Goal: Information Seeking & Learning: Learn about a topic

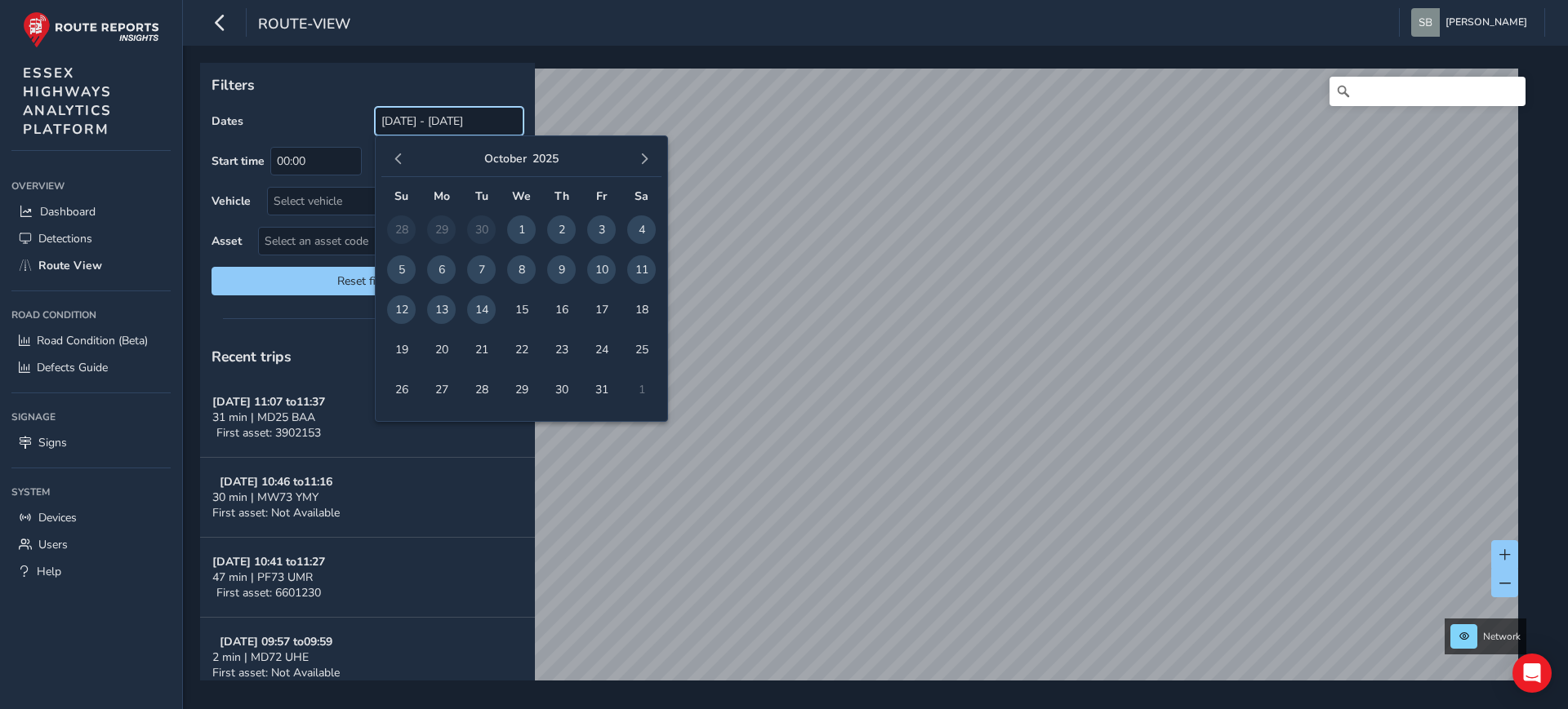
click at [417, 122] on input "[DATE] - [DATE]" at bounding box center [449, 122] width 148 height 29
click at [401, 156] on span "button" at bounding box center [398, 159] width 12 height 12
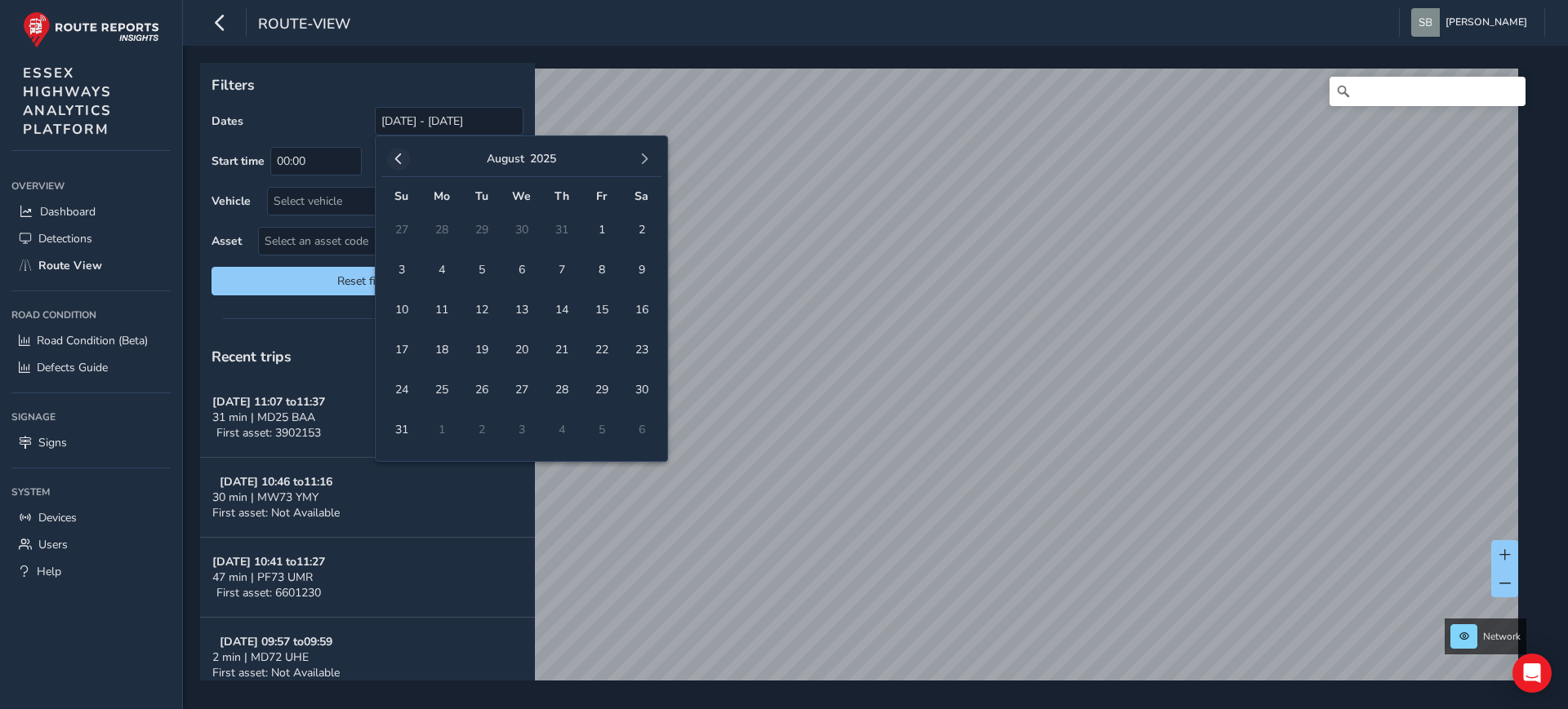
click at [400, 156] on span "button" at bounding box center [398, 159] width 12 height 12
click at [400, 155] on span "button" at bounding box center [398, 159] width 12 height 12
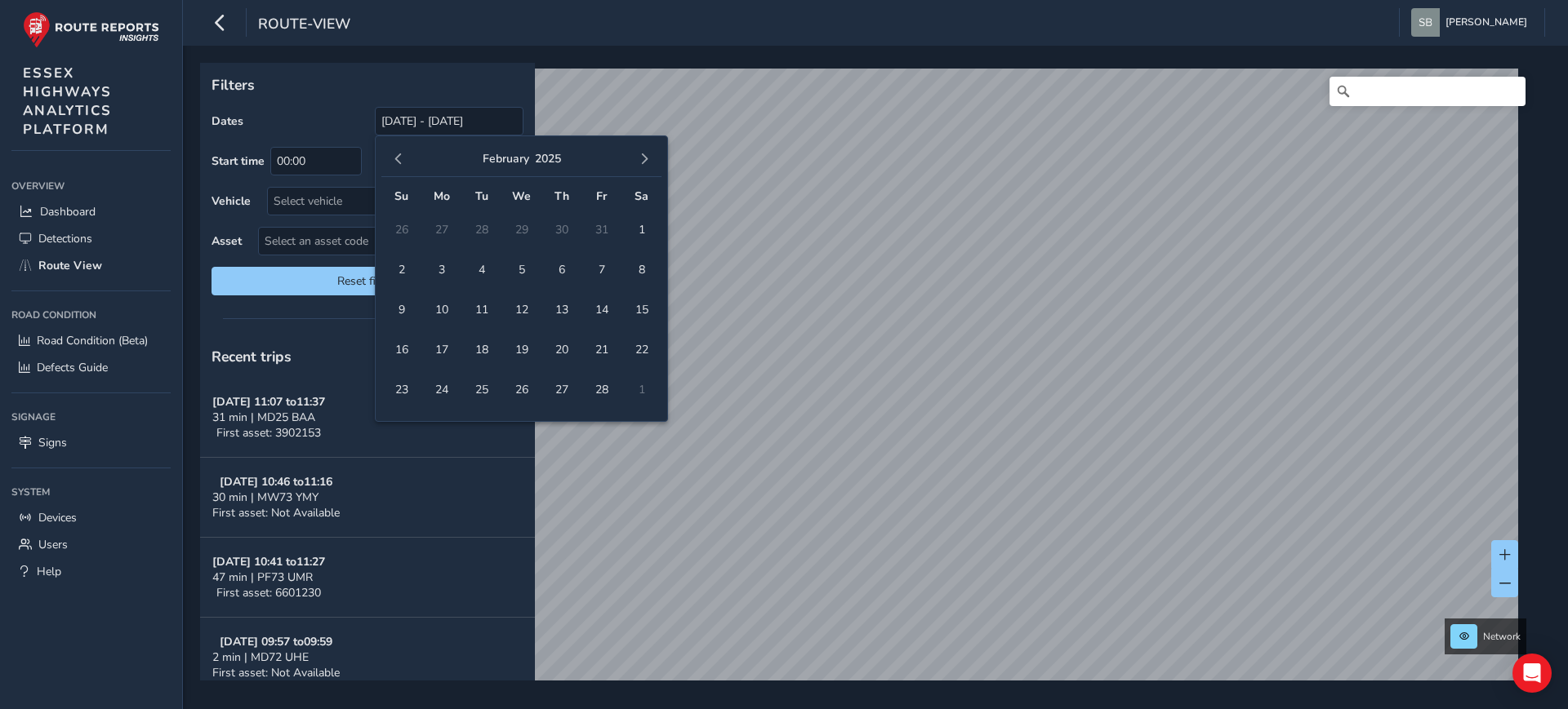
click at [400, 155] on span "button" at bounding box center [398, 159] width 12 height 12
click at [646, 152] on button "button" at bounding box center [644, 159] width 23 height 23
click at [519, 229] on span "1" at bounding box center [521, 230] width 29 height 29
click at [645, 157] on span "button" at bounding box center [644, 159] width 12 height 12
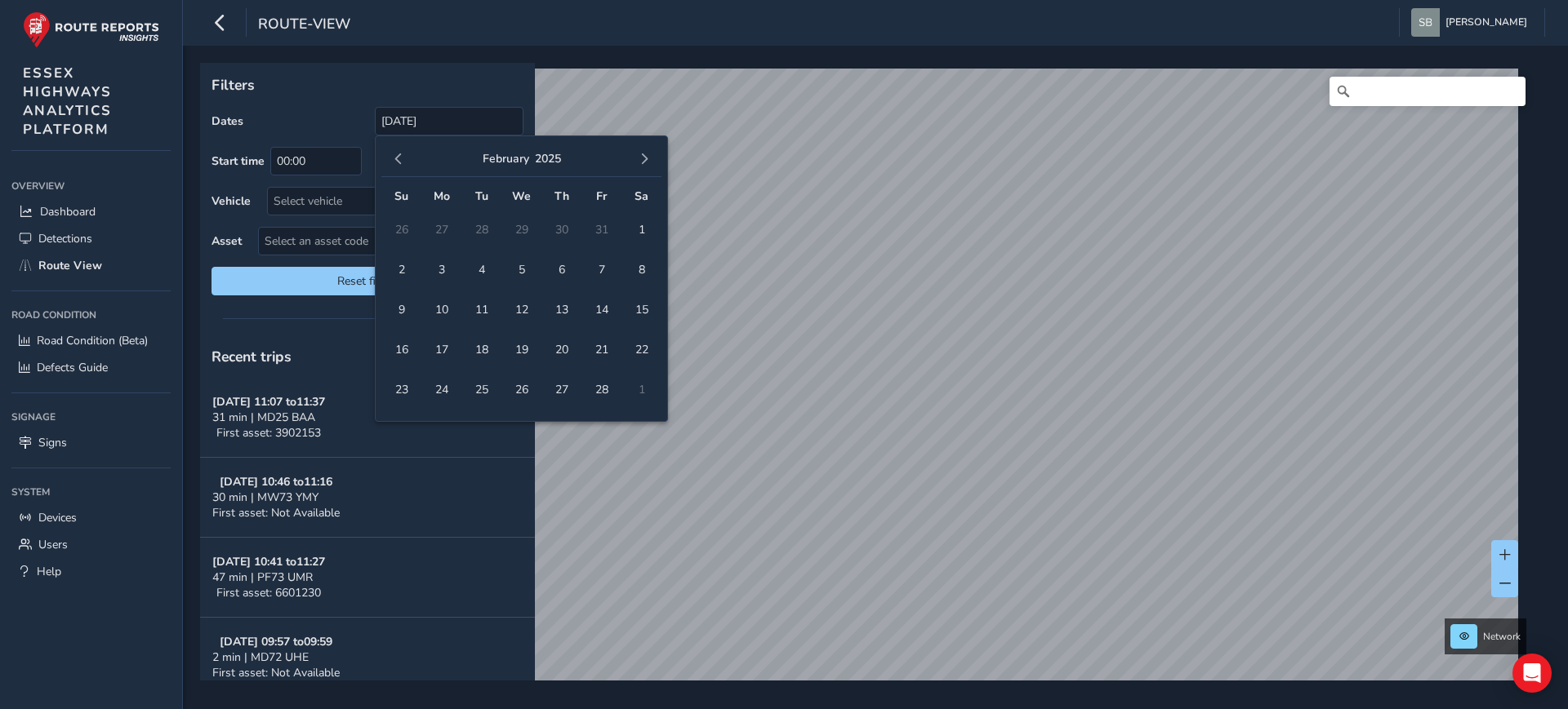
click at [645, 157] on span "button" at bounding box center [644, 159] width 12 height 12
click at [644, 158] on span "button" at bounding box center [644, 159] width 12 height 12
click at [644, 159] on span "button" at bounding box center [644, 159] width 12 height 12
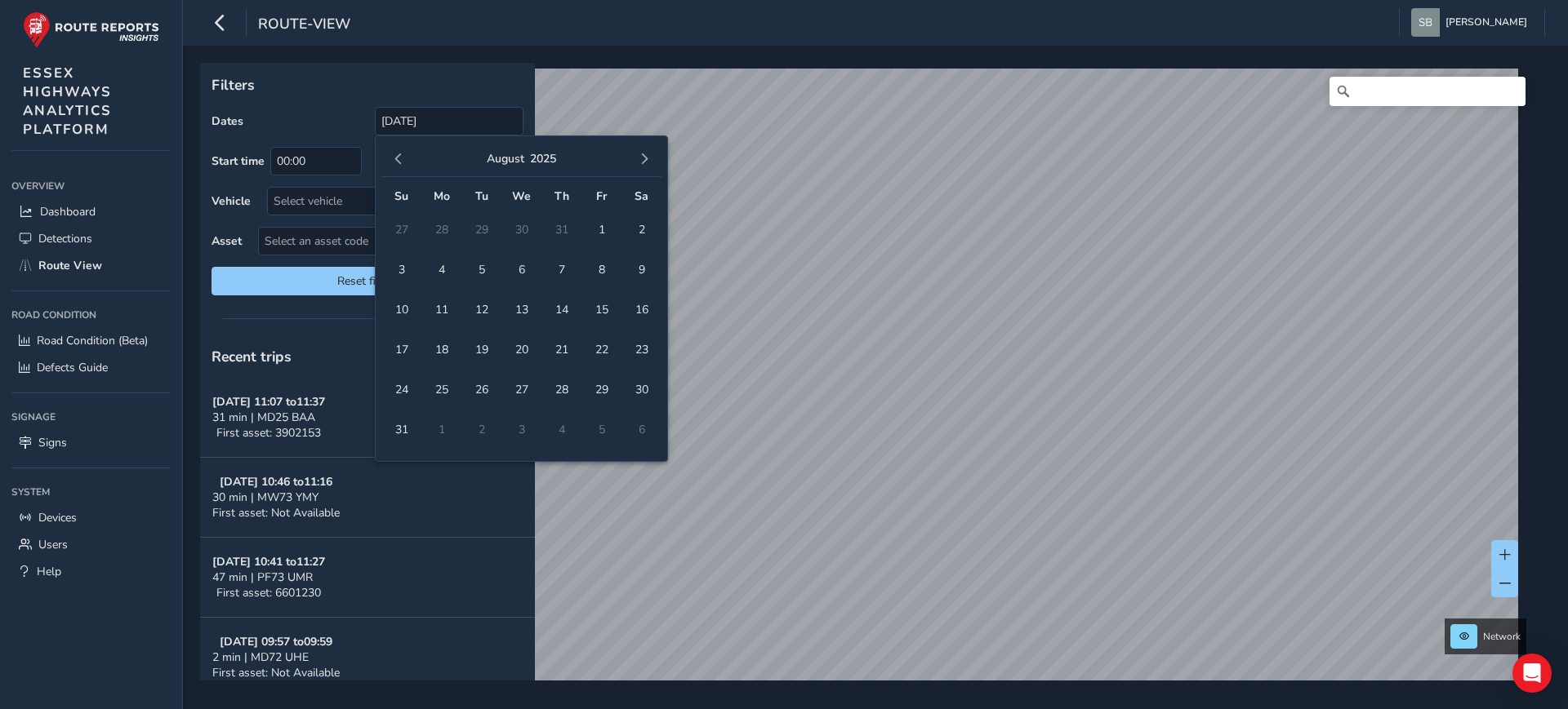
click at [644, 159] on span "button" at bounding box center [644, 159] width 12 height 12
click at [642, 159] on span "button" at bounding box center [644, 159] width 12 height 12
click at [484, 313] on span "14" at bounding box center [481, 309] width 29 height 29
type input "[DATE] - [DATE]"
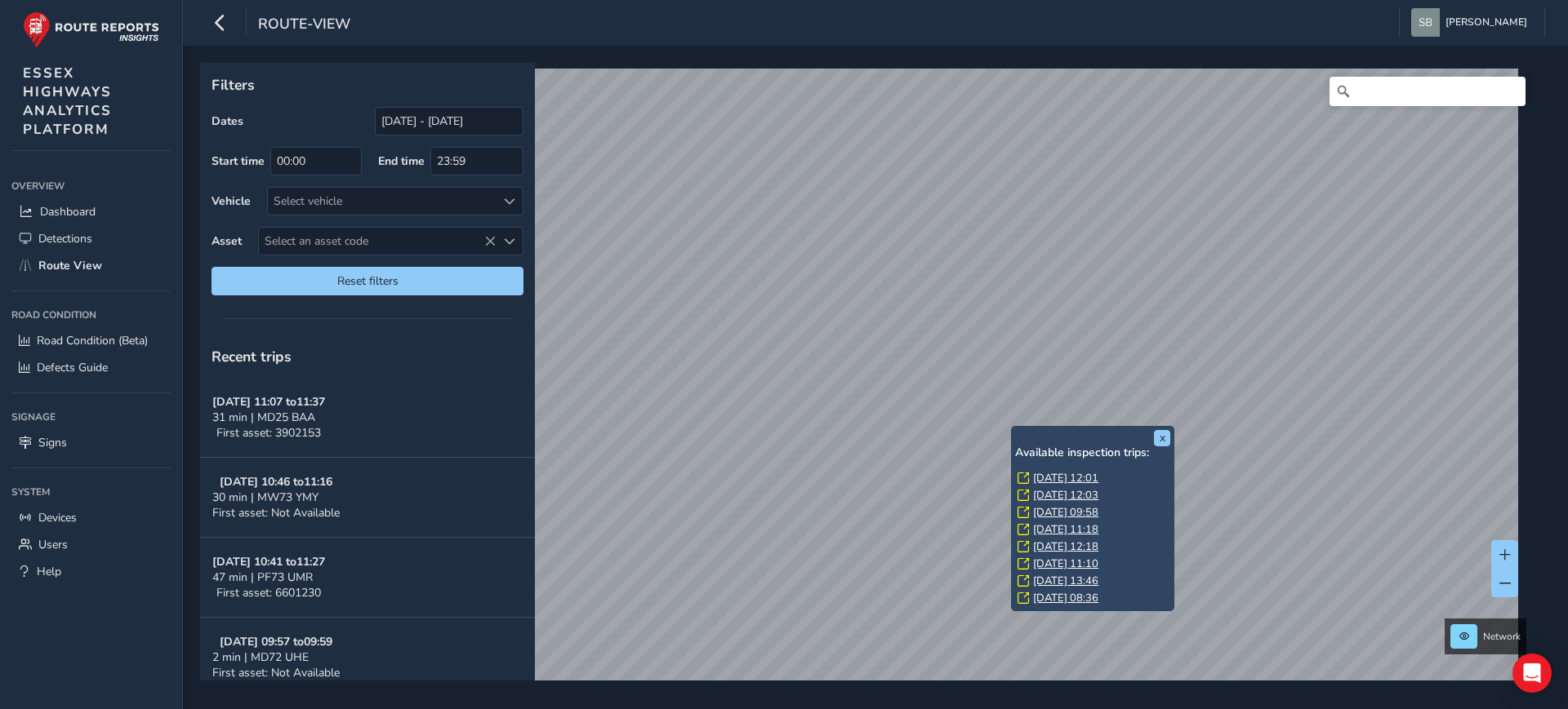
click at [1091, 477] on link "[DATE] 12:01" at bounding box center [1065, 478] width 65 height 14
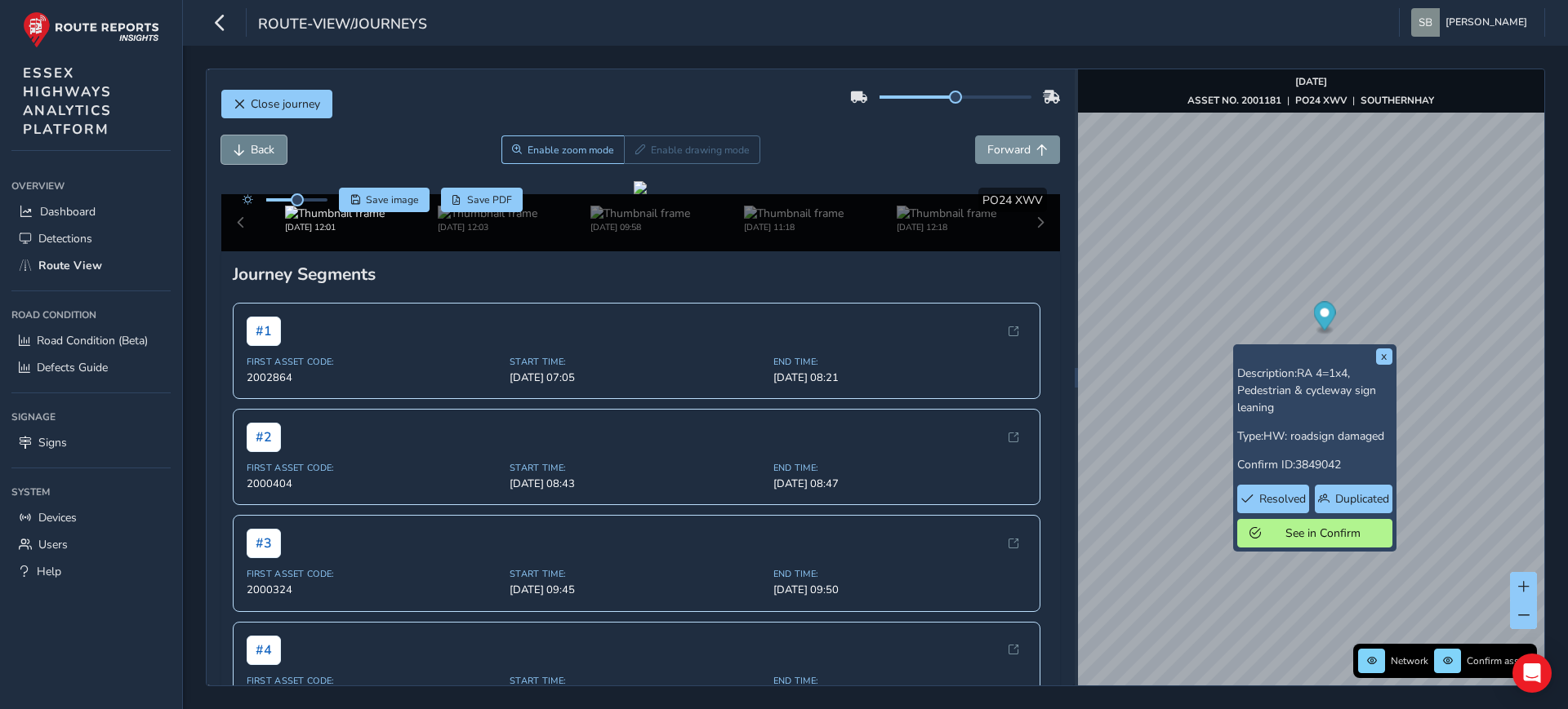
click at [244, 148] on span "Back" at bounding box center [239, 150] width 12 height 12
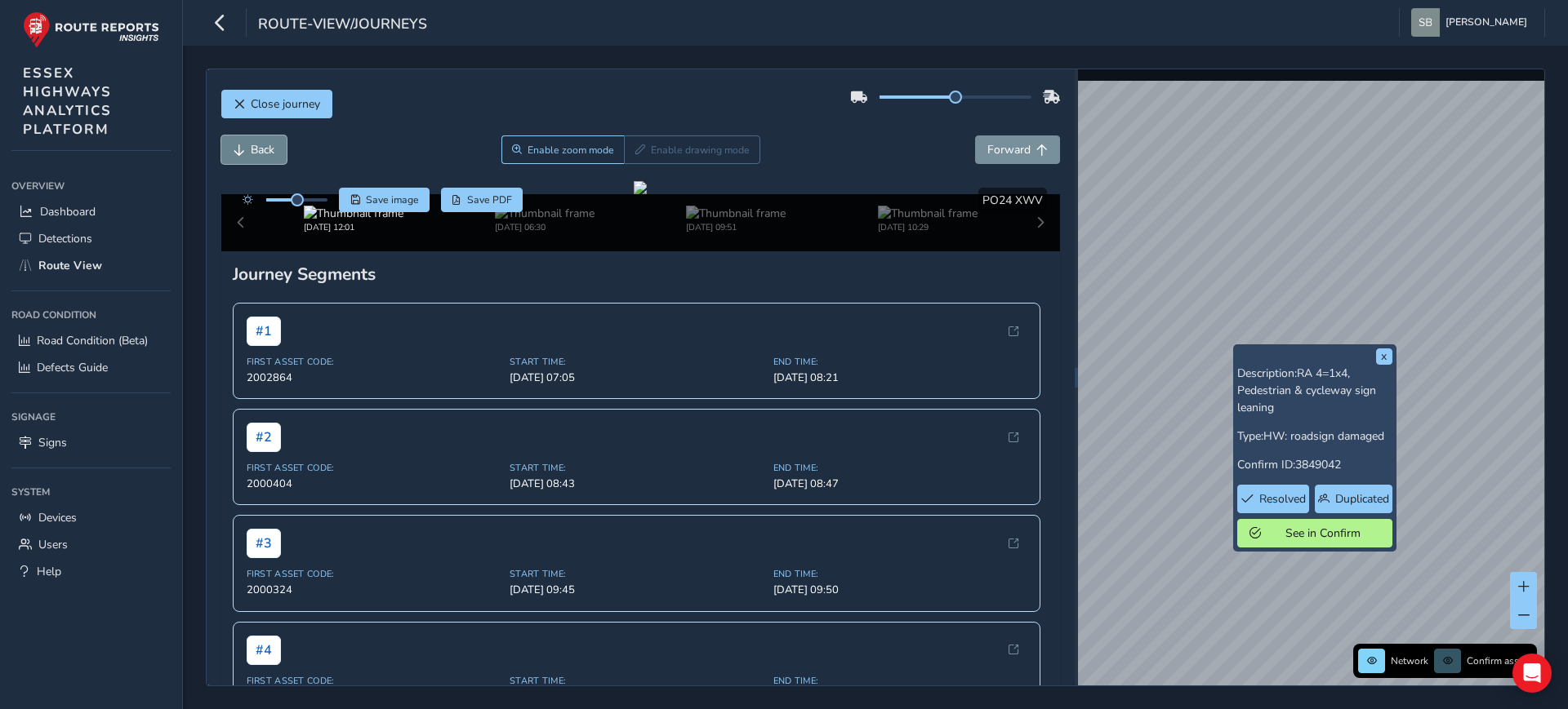
click at [244, 149] on span "Back" at bounding box center [239, 150] width 12 height 12
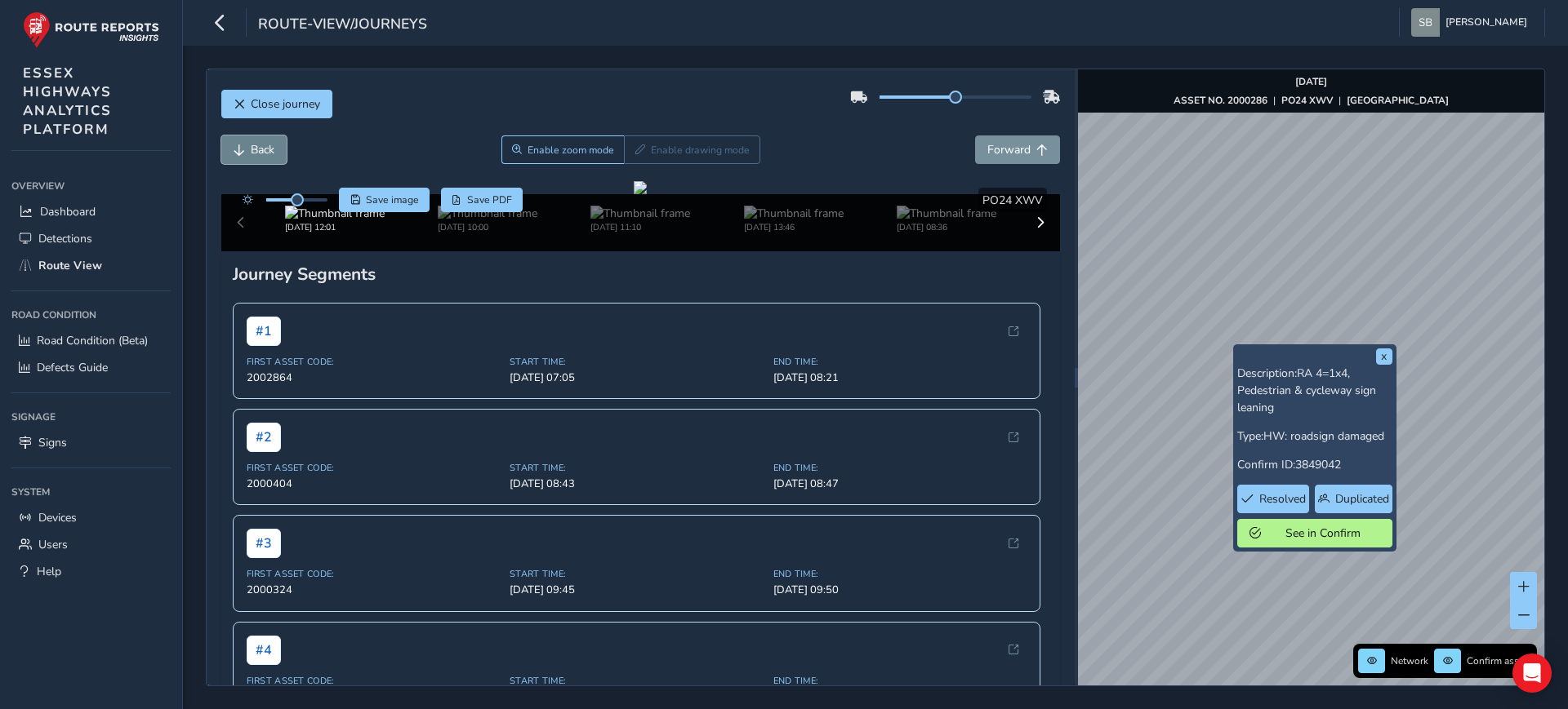
click at [254, 149] on span "Back" at bounding box center [262, 149] width 23 height 15
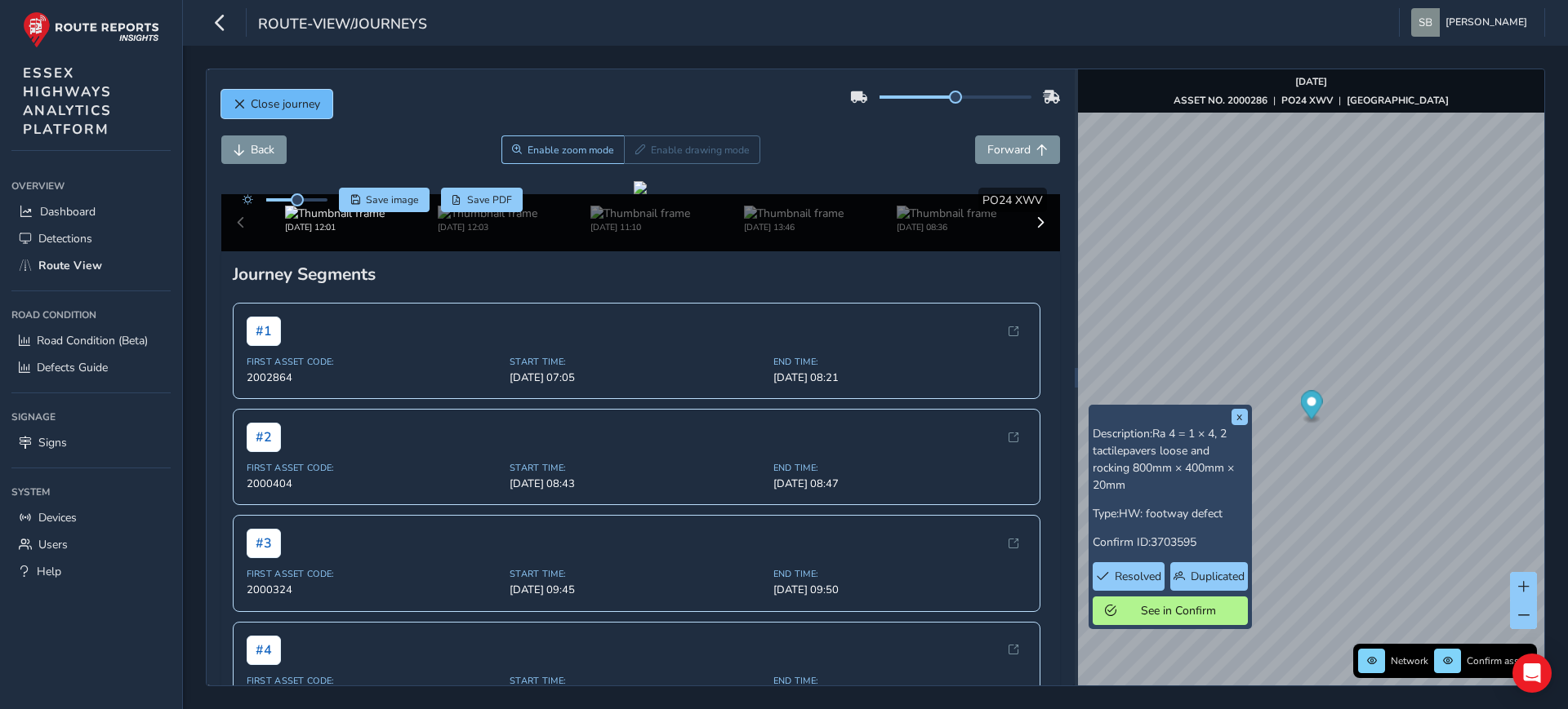
click at [277, 102] on span "Close journey" at bounding box center [285, 104] width 70 height 15
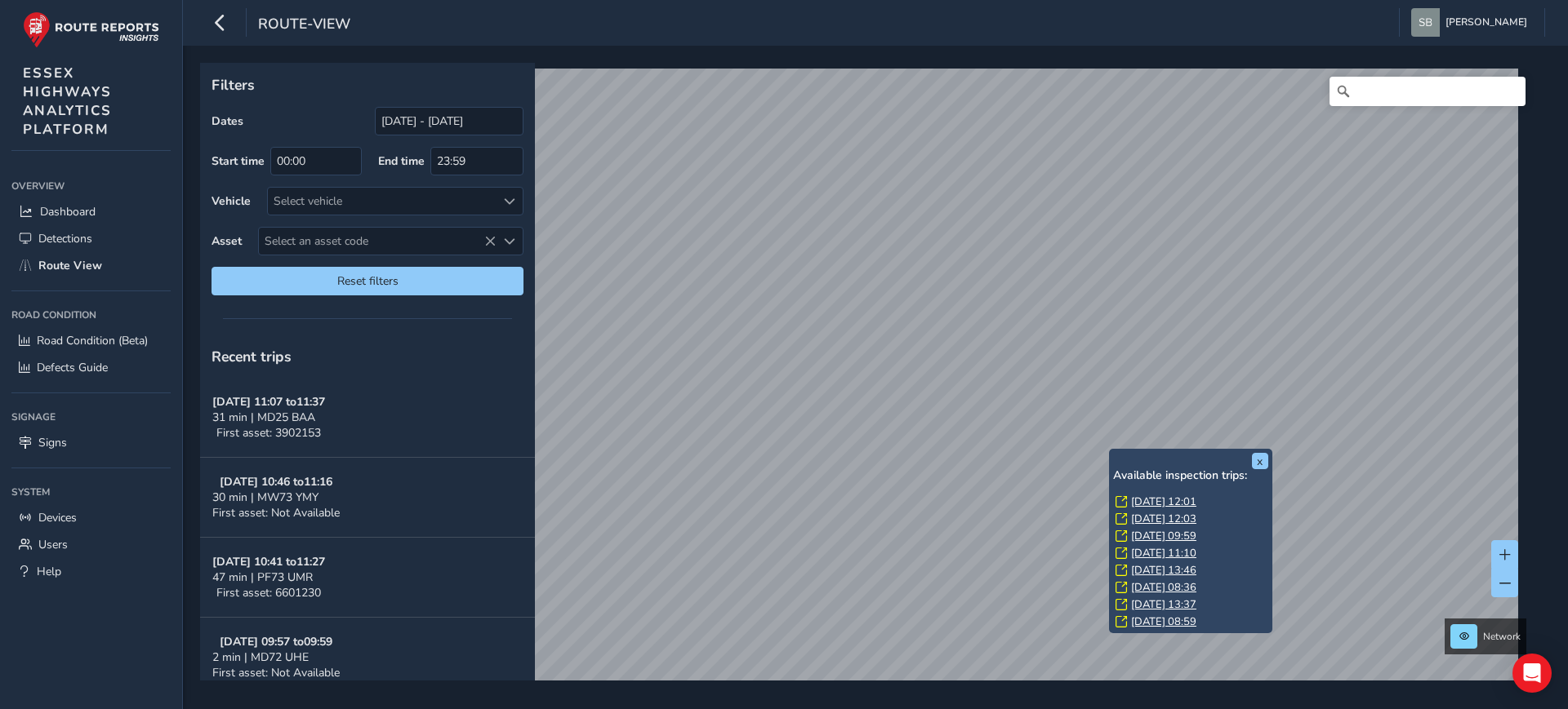
click at [1179, 534] on link "[DATE] 09:59" at bounding box center [1163, 536] width 65 height 14
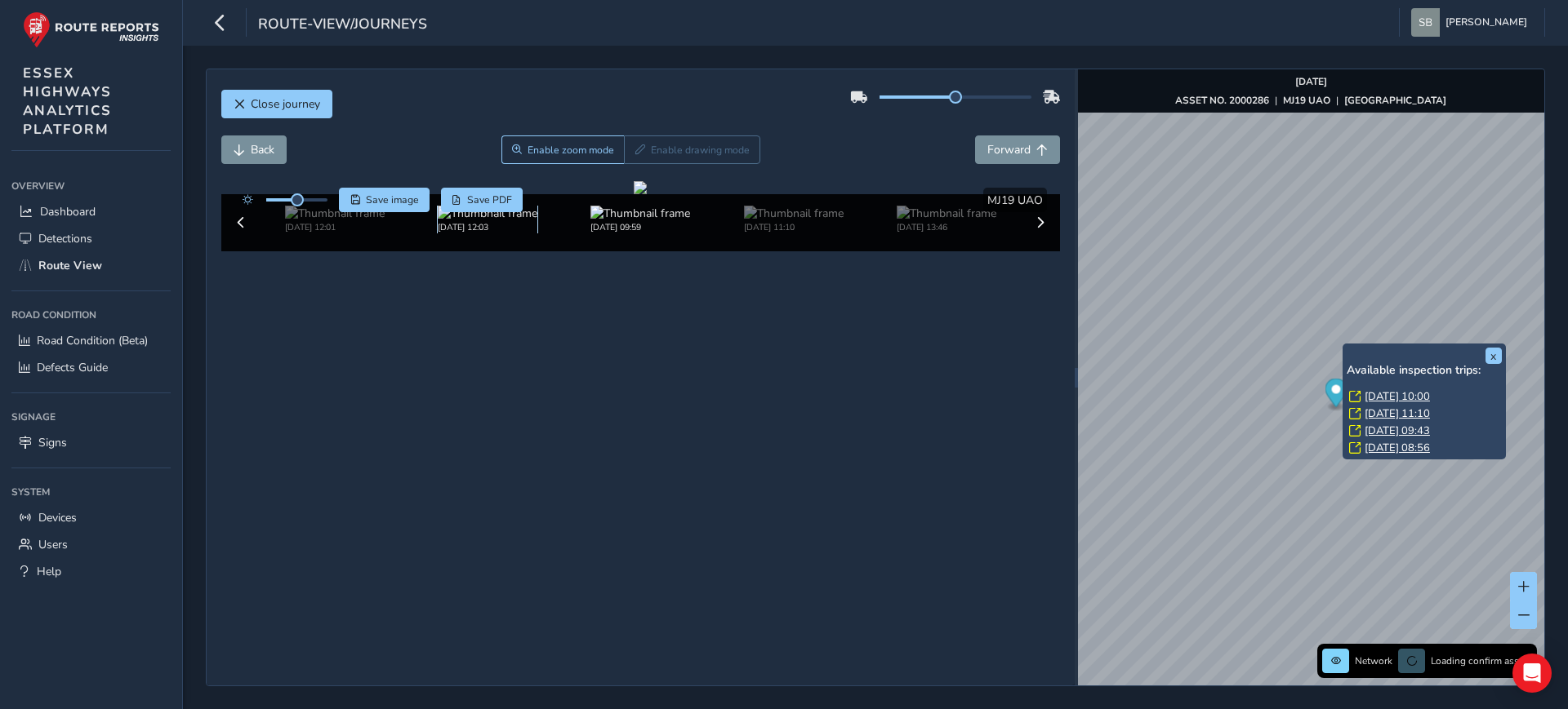
click at [481, 221] on img at bounding box center [487, 213] width 99 height 15
click at [778, 221] on img at bounding box center [793, 213] width 99 height 15
click at [912, 221] on img at bounding box center [945, 213] width 99 height 15
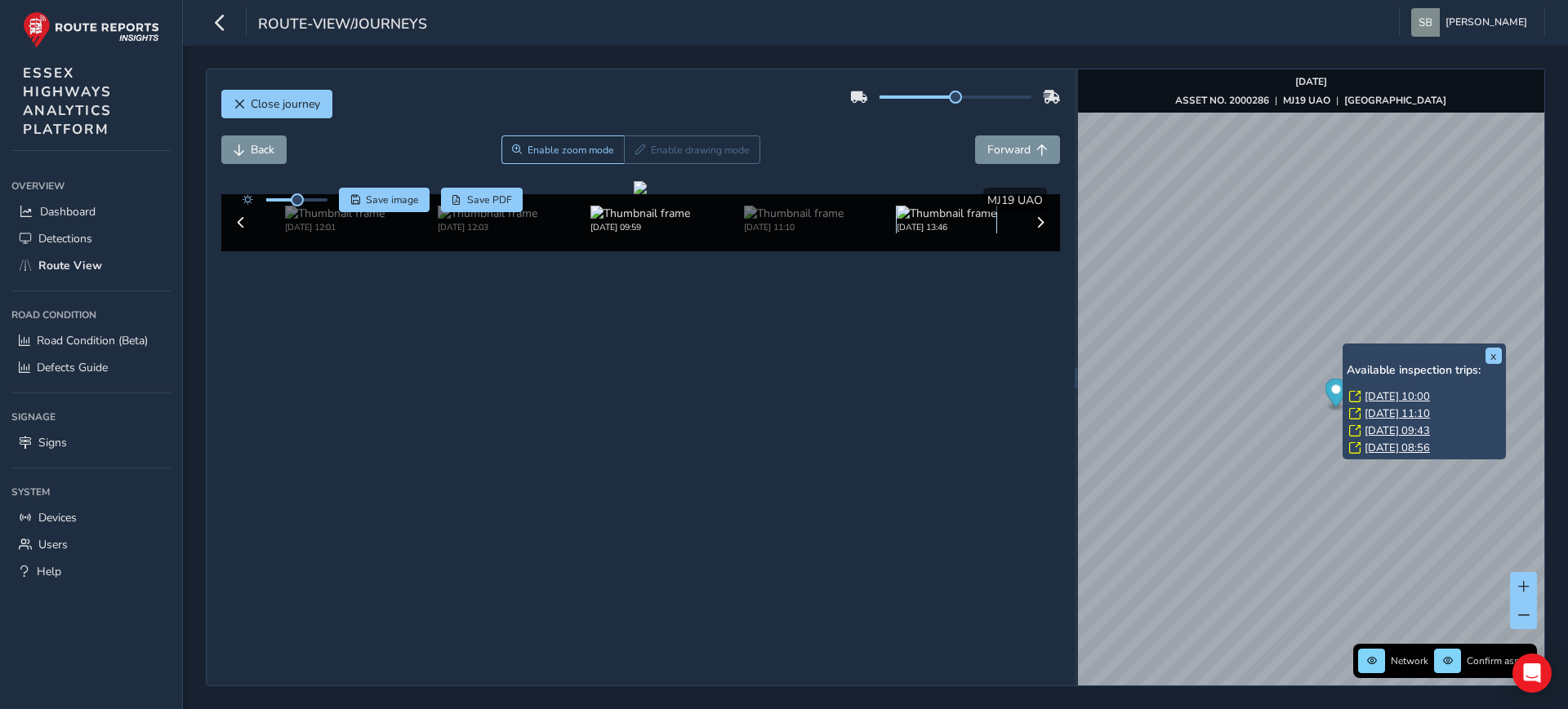
click at [912, 221] on img at bounding box center [945, 213] width 99 height 15
click at [908, 221] on img at bounding box center [945, 213] width 99 height 15
click at [938, 221] on img at bounding box center [945, 213] width 99 height 15
click at [930, 221] on img at bounding box center [945, 213] width 99 height 15
click at [904, 221] on img at bounding box center [945, 213] width 99 height 15
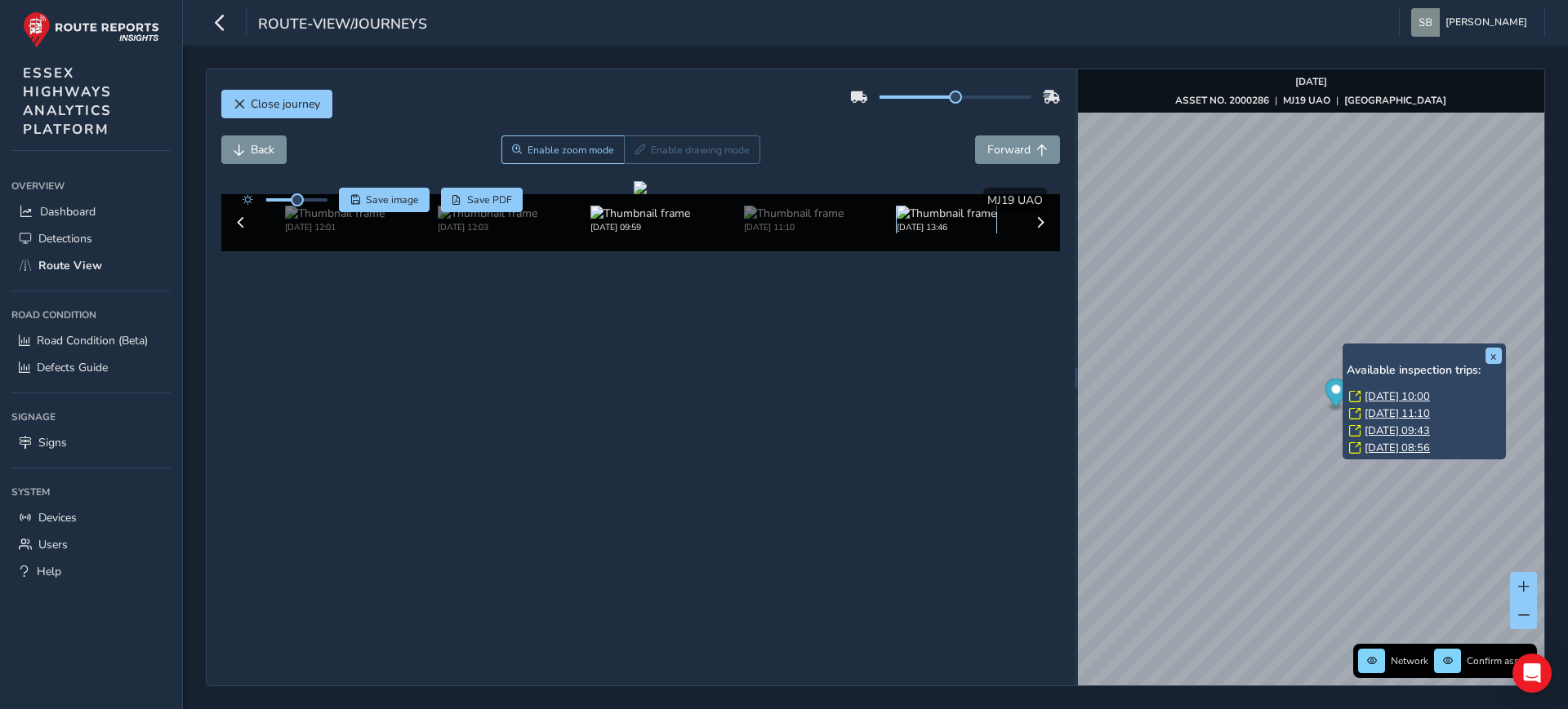
click at [954, 221] on img at bounding box center [945, 213] width 99 height 15
click at [914, 221] on img at bounding box center [945, 213] width 99 height 15
click at [1035, 229] on span at bounding box center [1040, 223] width 12 height 12
click at [937, 221] on img at bounding box center [945, 213] width 99 height 15
click at [914, 221] on img at bounding box center [945, 213] width 99 height 15
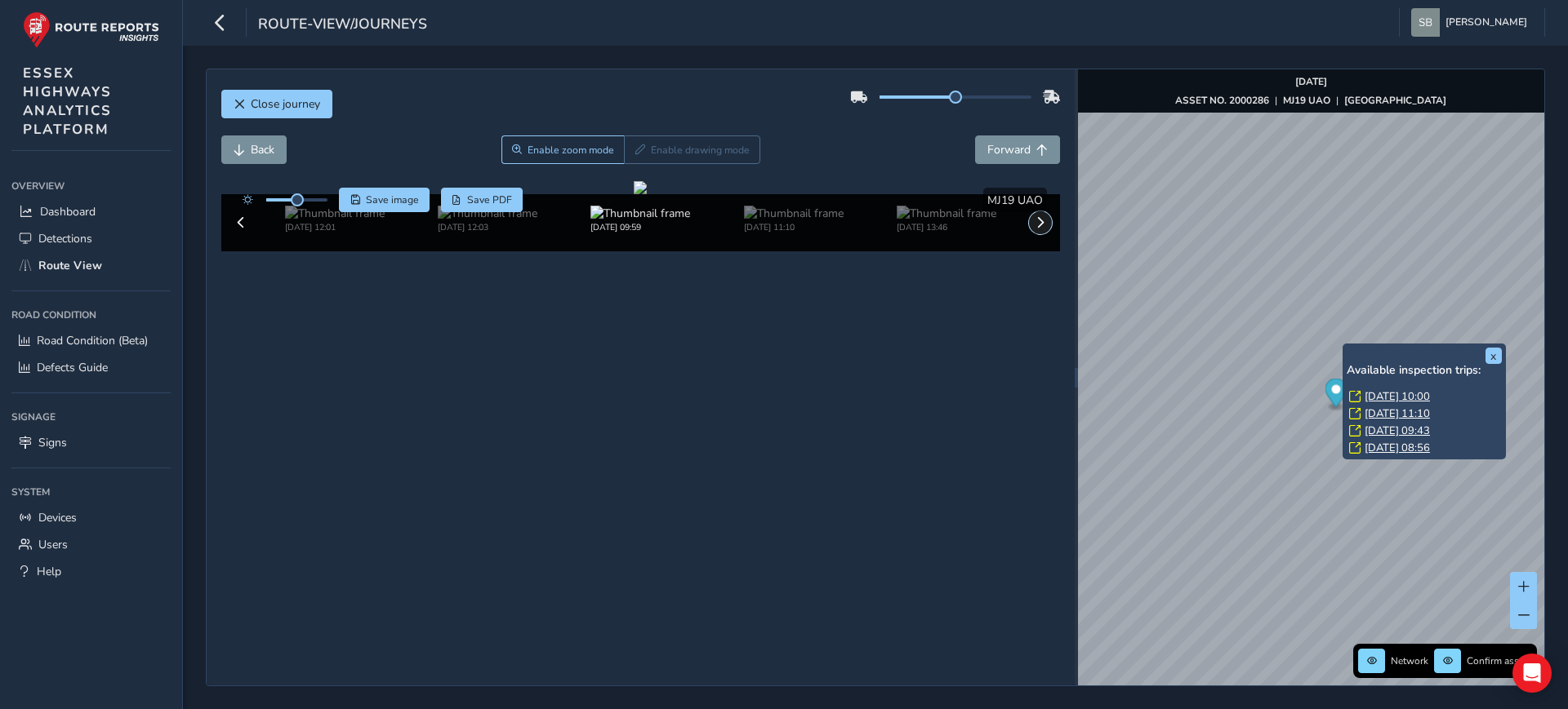
click at [1035, 229] on span at bounding box center [1040, 223] width 12 height 12
click at [934, 221] on img at bounding box center [945, 213] width 99 height 15
click at [455, 221] on img at bounding box center [487, 213] width 99 height 15
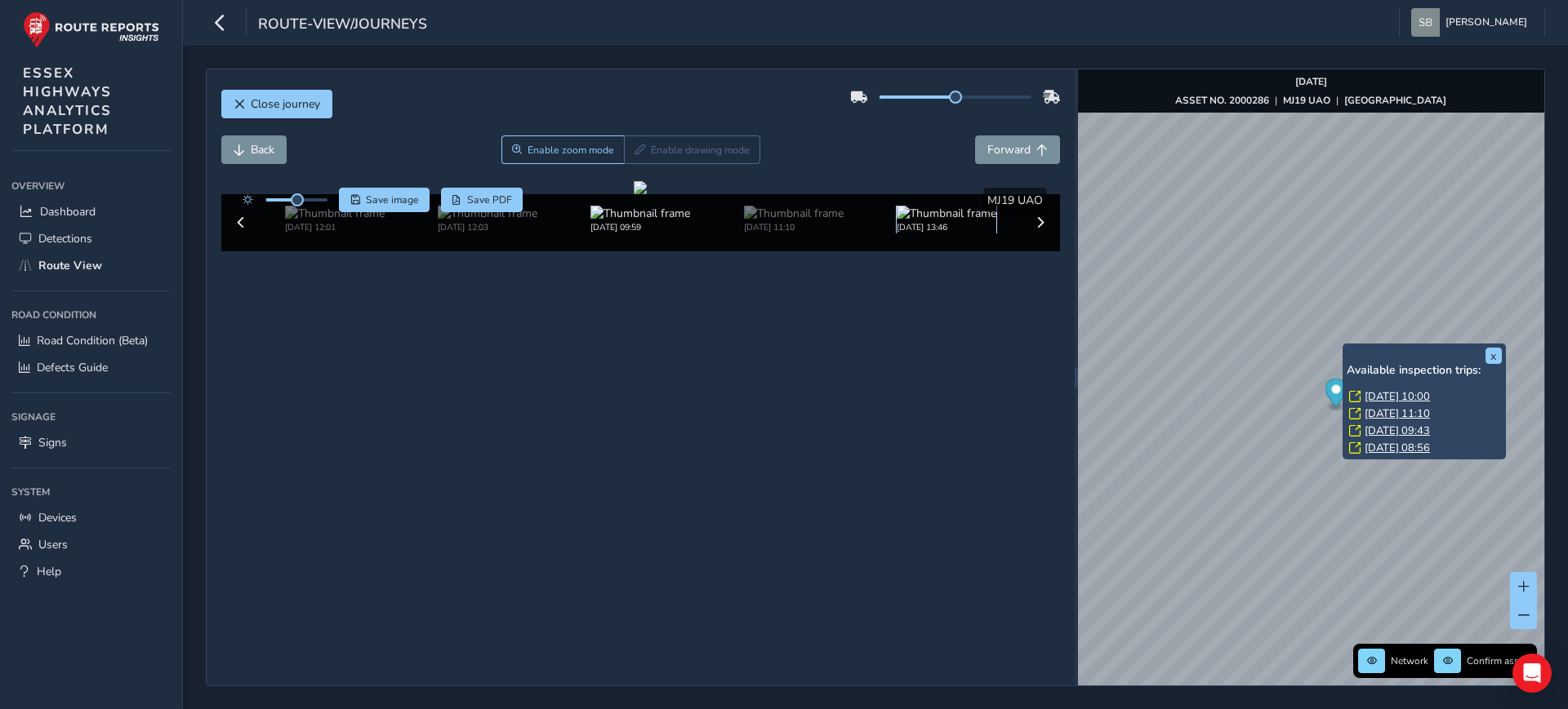
click at [911, 221] on img at bounding box center [945, 213] width 99 height 15
click at [286, 106] on span "Close journey" at bounding box center [285, 104] width 70 height 15
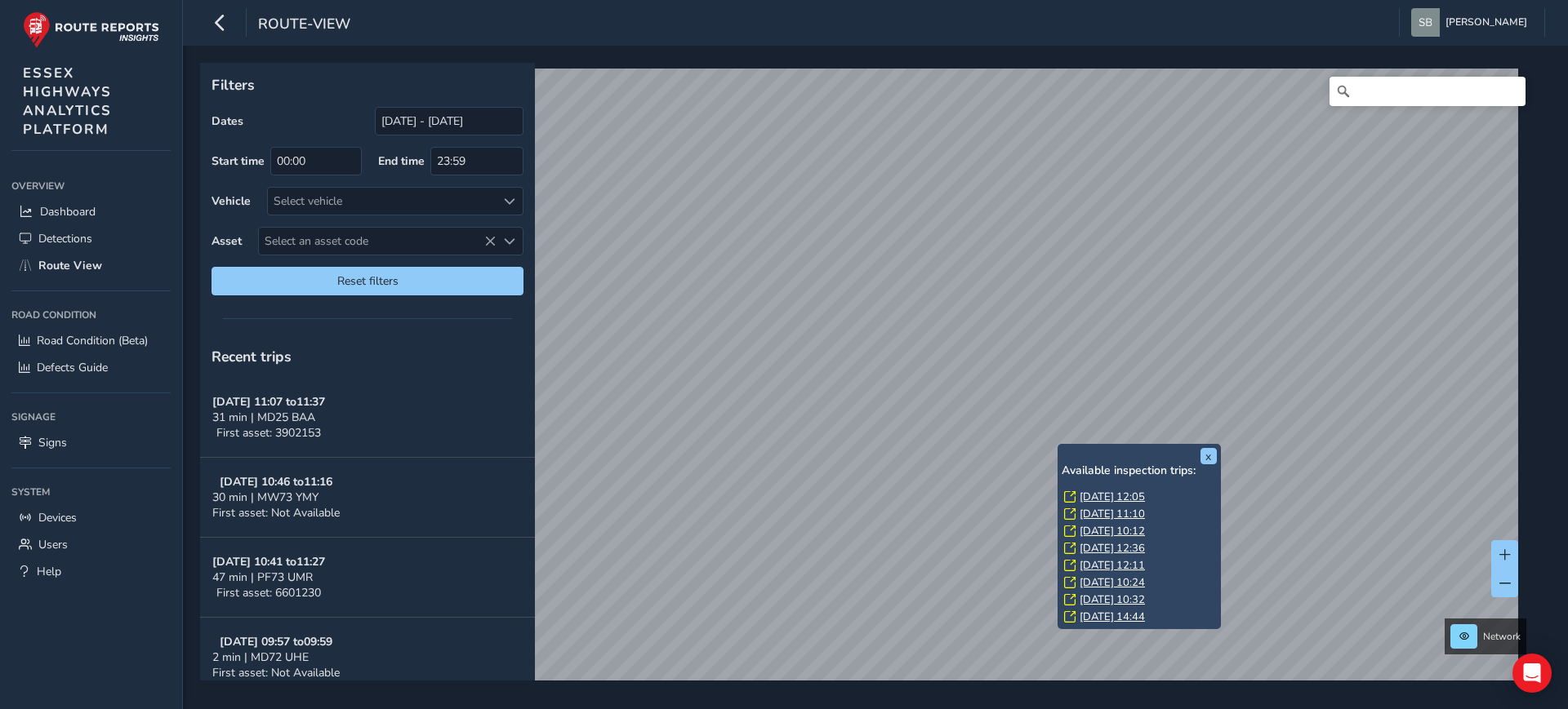
click at [1123, 613] on link "[DATE] 14:44" at bounding box center [1112, 617] width 65 height 14
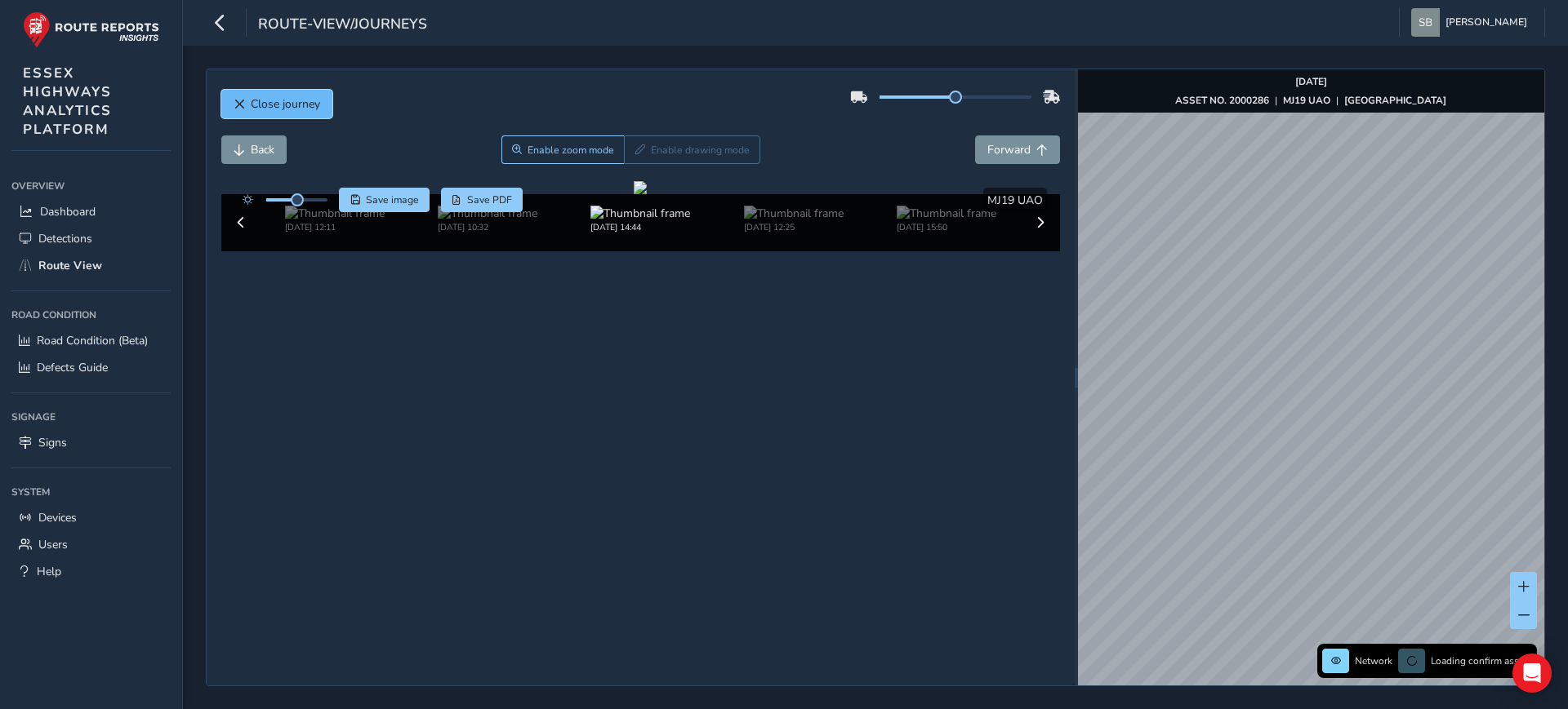
click at [279, 108] on span "Close journey" at bounding box center [285, 104] width 70 height 15
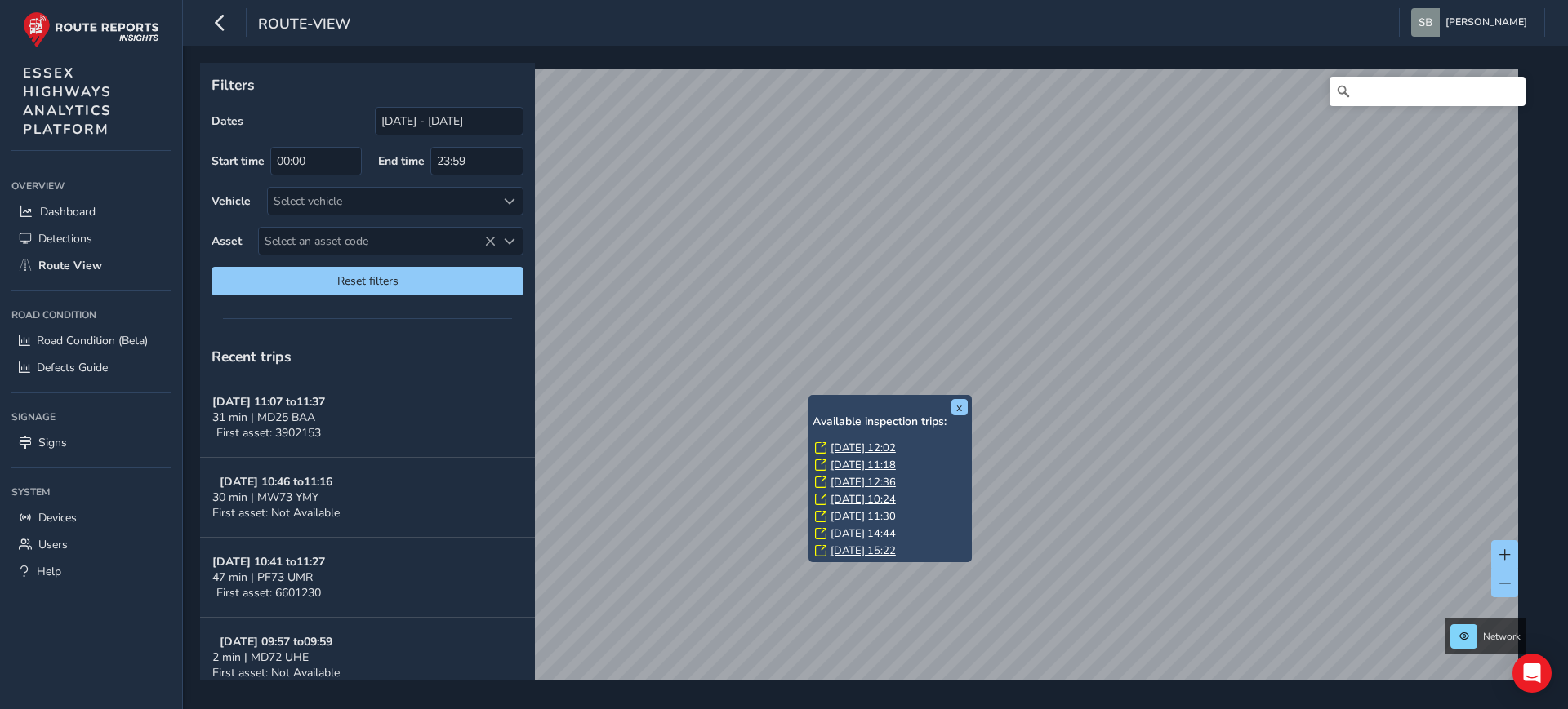
click at [859, 513] on link "[DATE] 11:30" at bounding box center [862, 517] width 65 height 14
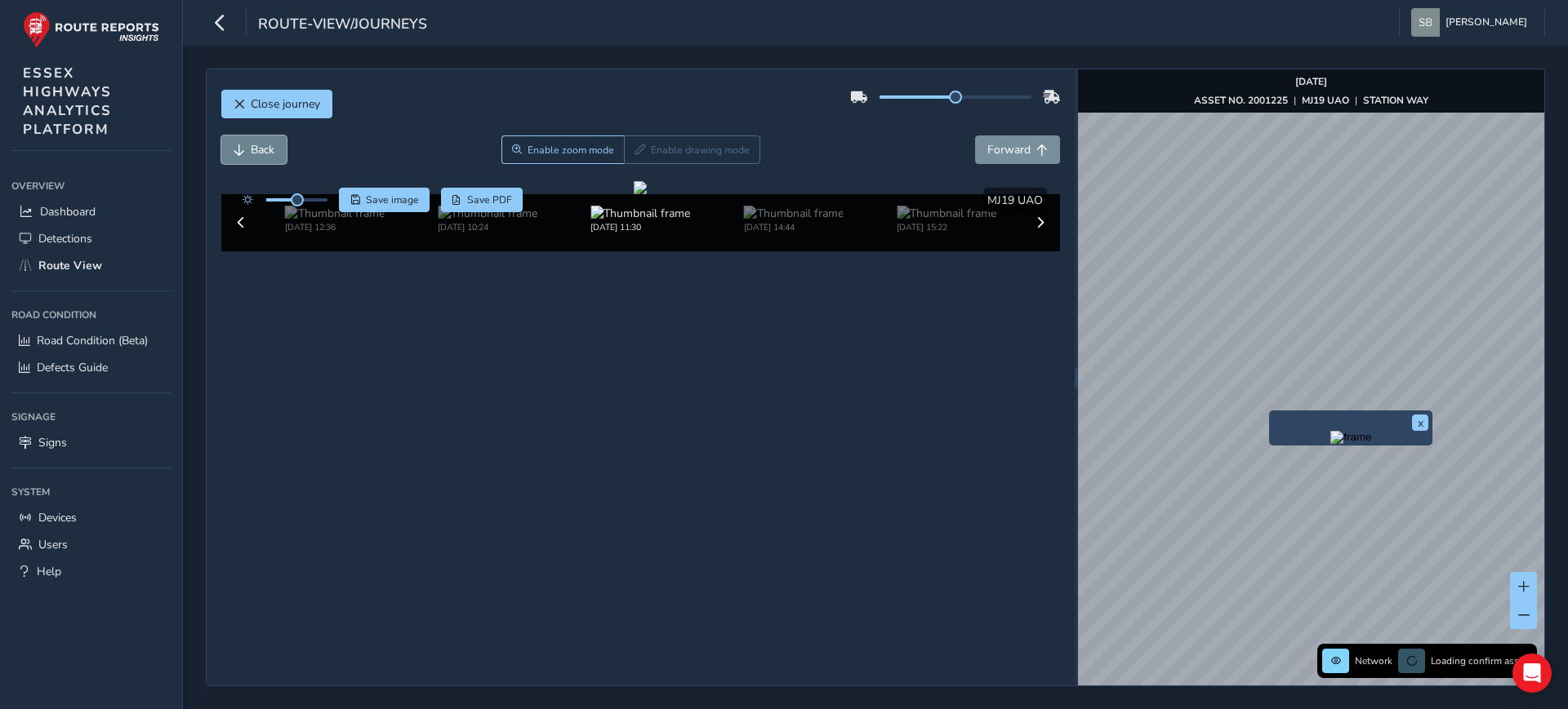
click at [257, 155] on span "Back" at bounding box center [262, 149] width 23 height 15
click at [256, 155] on span "Back" at bounding box center [262, 149] width 23 height 15
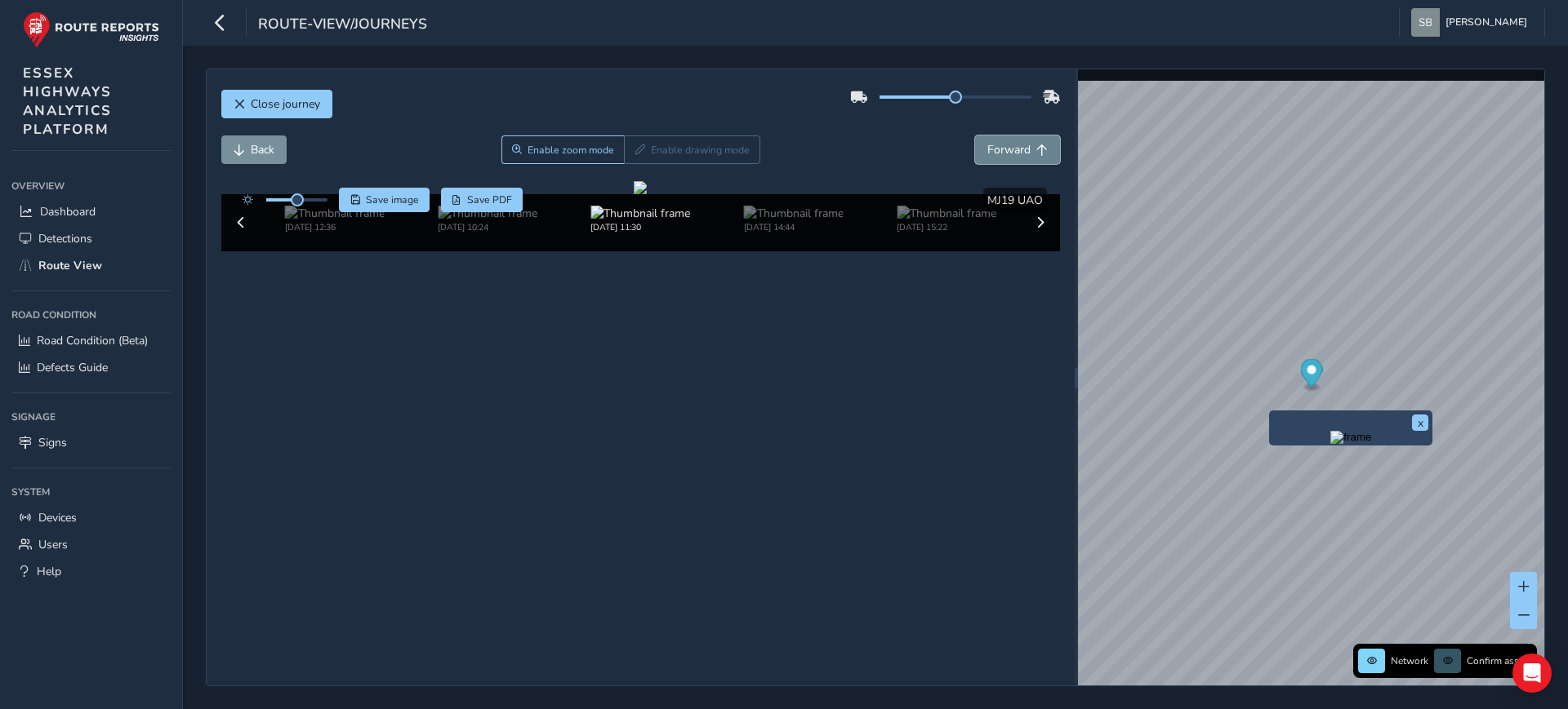
click at [1020, 155] on button "Forward" at bounding box center [1017, 150] width 85 height 29
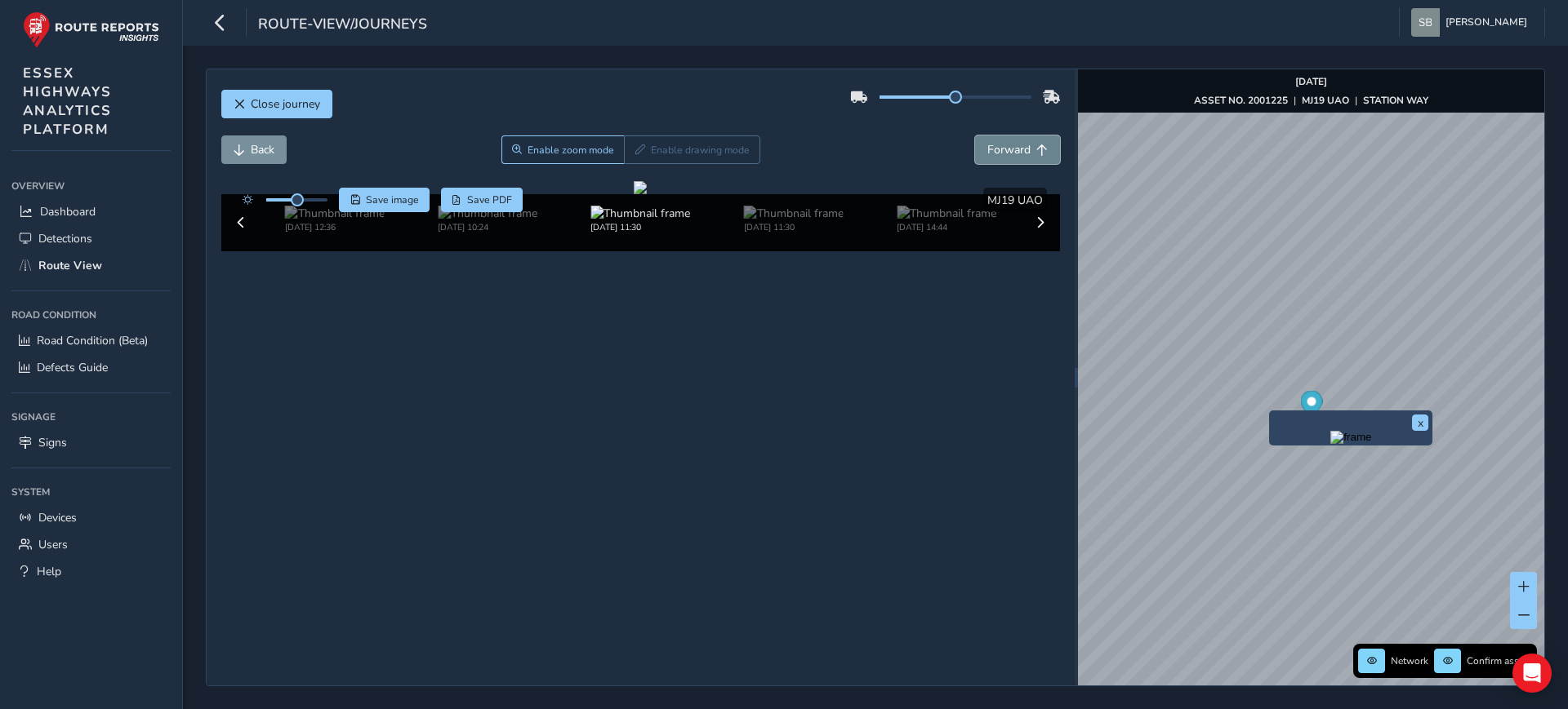
click at [1020, 155] on button "Forward" at bounding box center [1017, 150] width 85 height 29
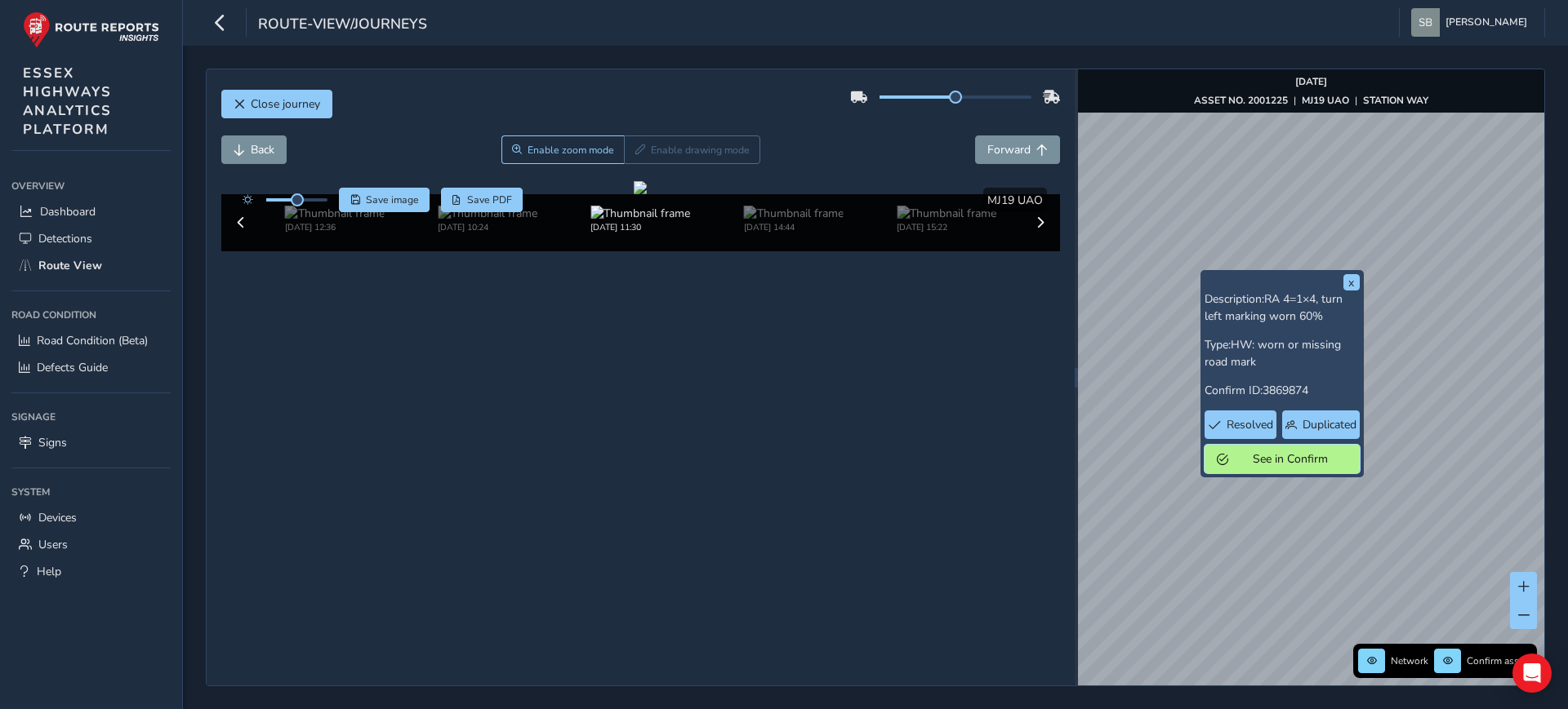
click at [1293, 457] on span "See in Confirm" at bounding box center [1290, 459] width 114 height 15
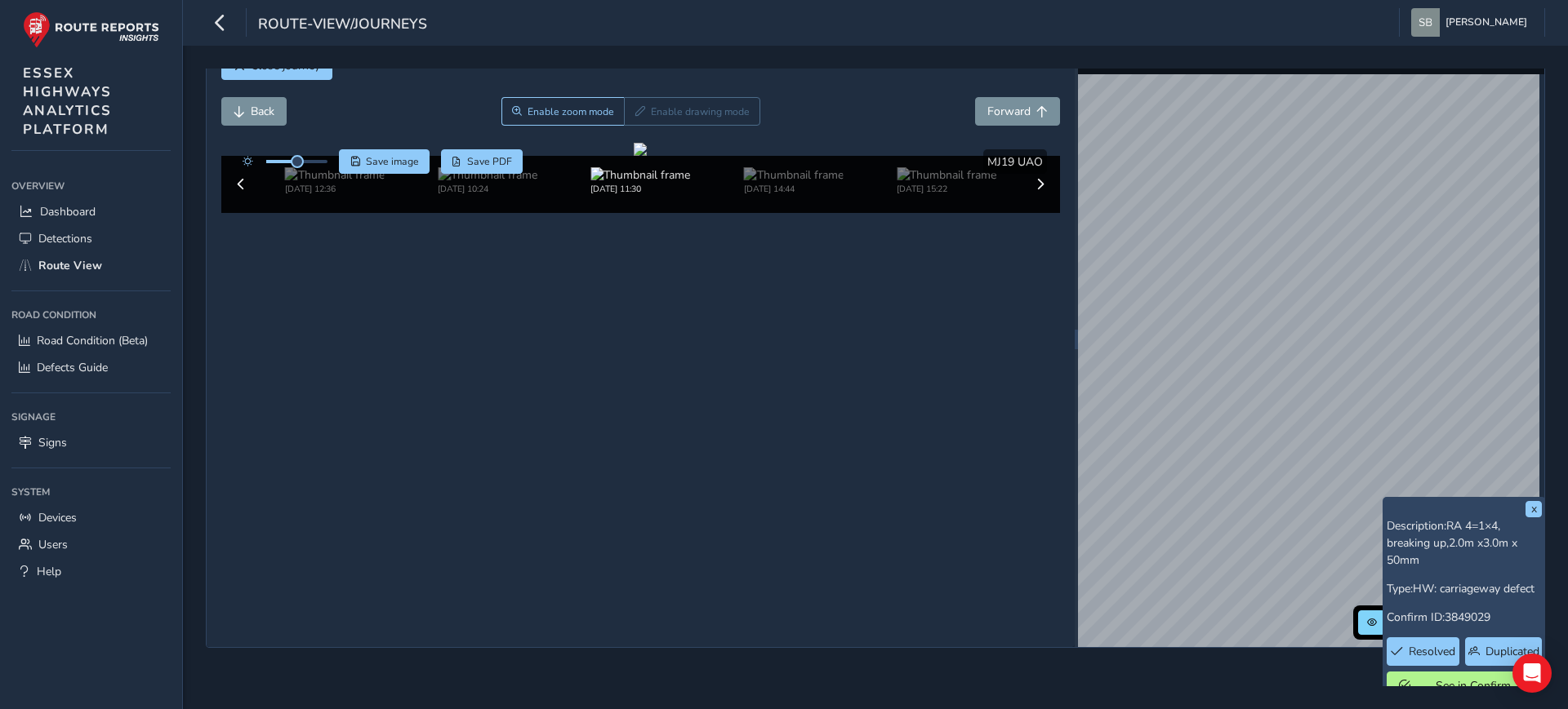
scroll to position [72, 0]
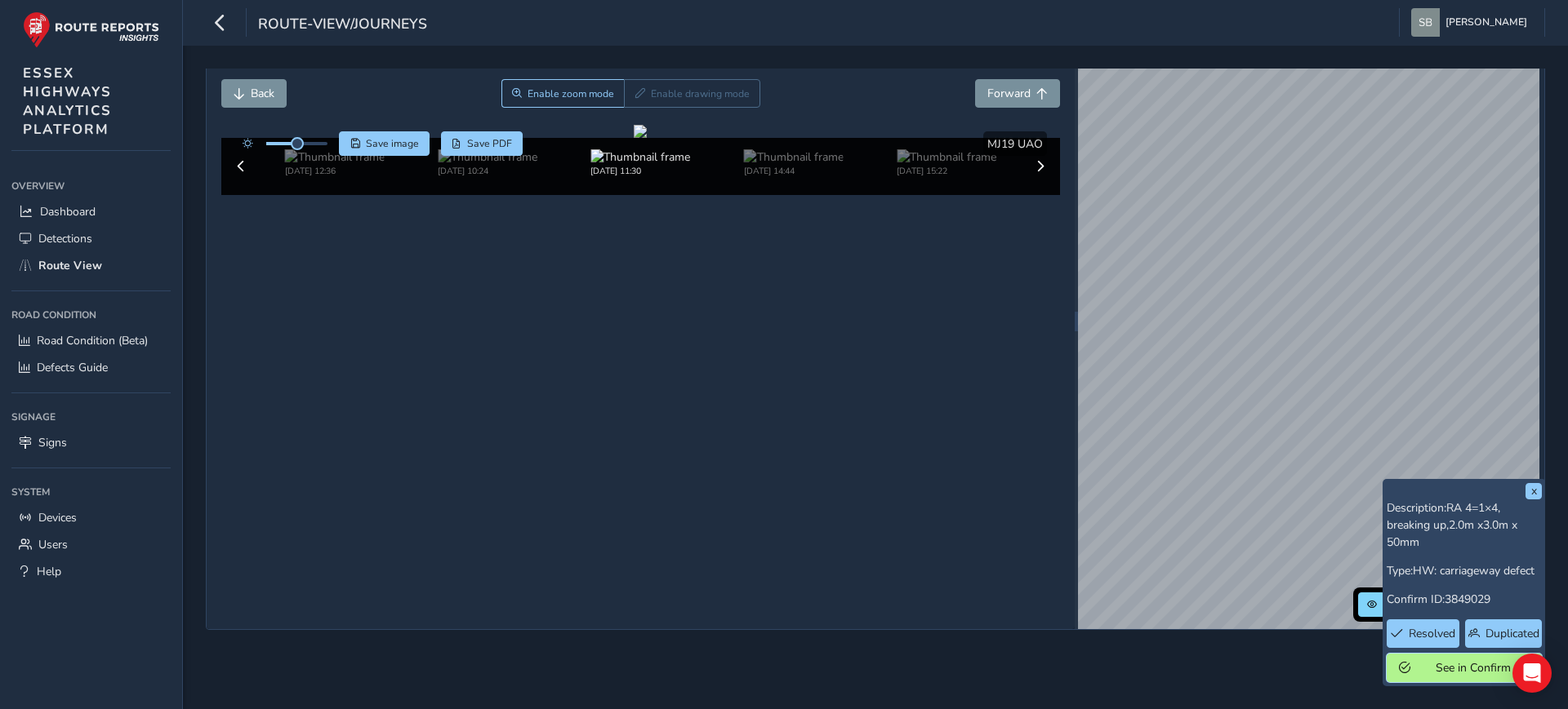
click at [1485, 661] on span "See in Confirm" at bounding box center [1472, 668] width 114 height 15
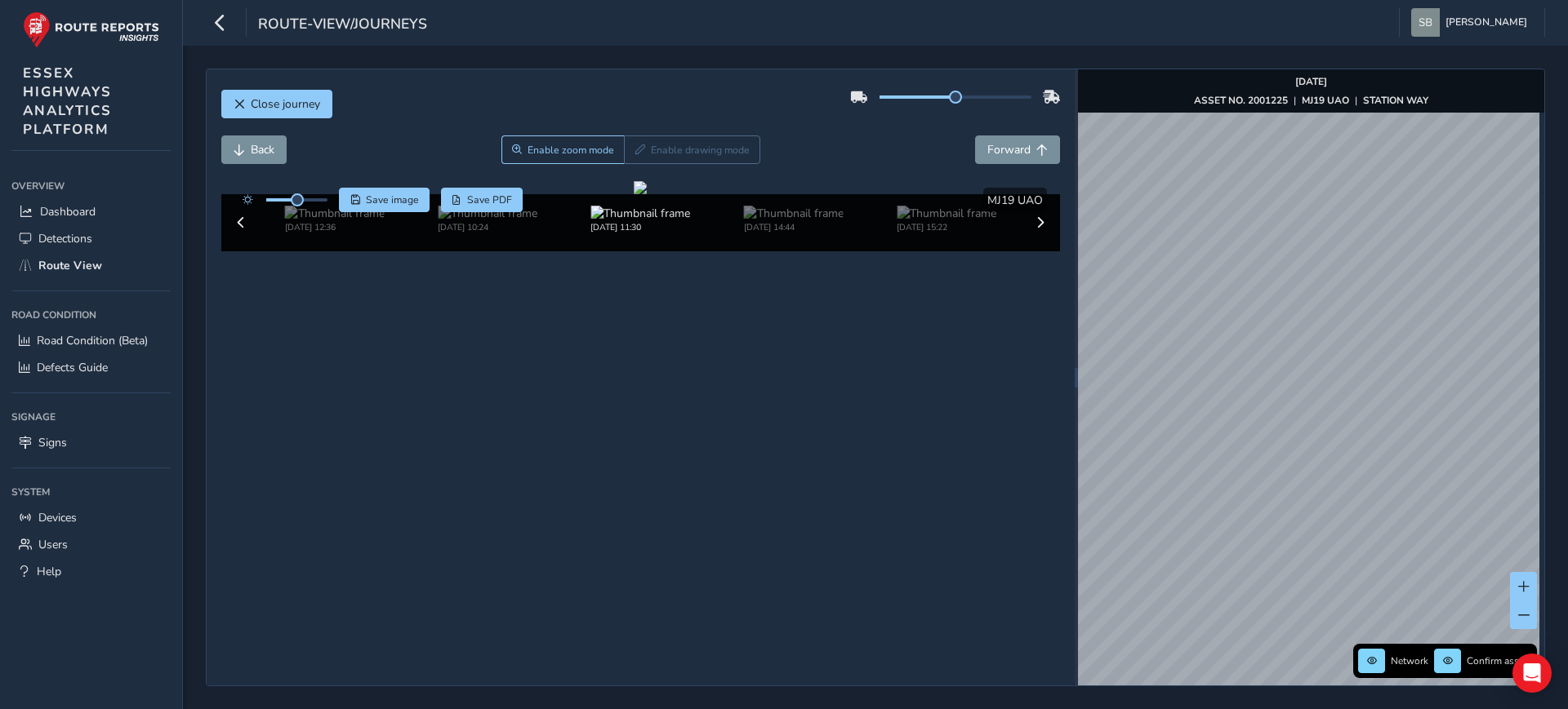
scroll to position [0, 0]
click at [269, 155] on span "Back" at bounding box center [262, 149] width 23 height 15
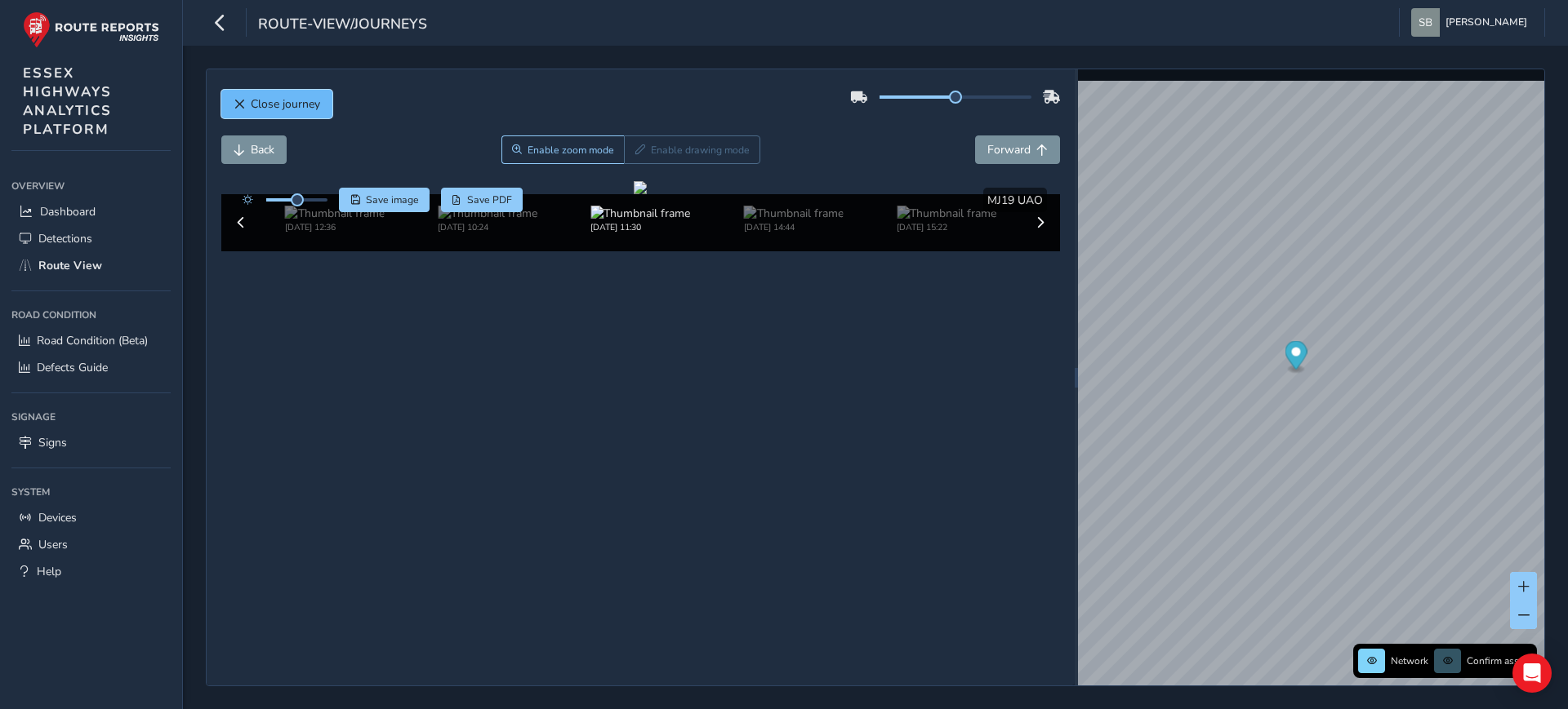
click at [275, 103] on span "Close journey" at bounding box center [285, 104] width 70 height 15
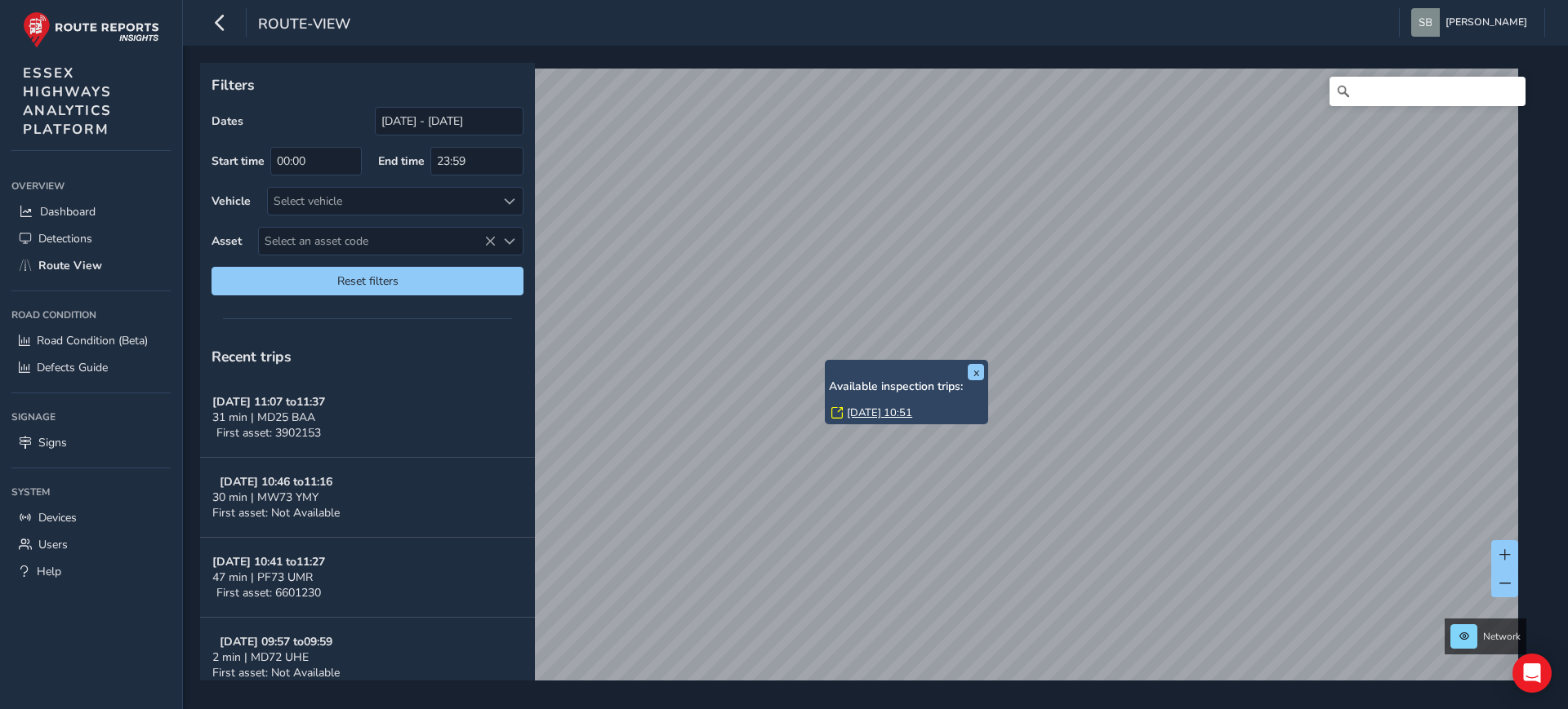
click at [878, 414] on link "[DATE] 10:51" at bounding box center [879, 413] width 65 height 14
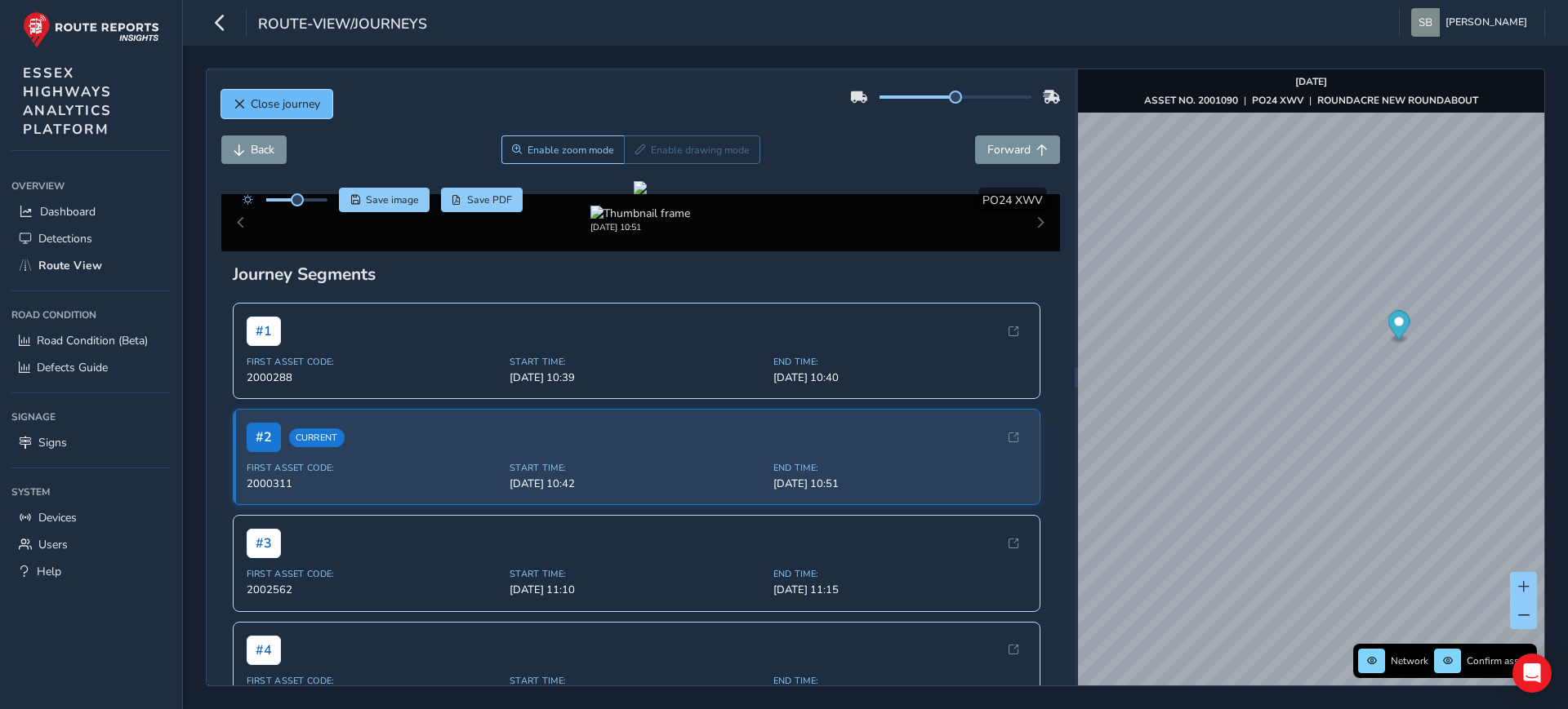
click at [298, 106] on span "Close journey" at bounding box center [285, 104] width 70 height 15
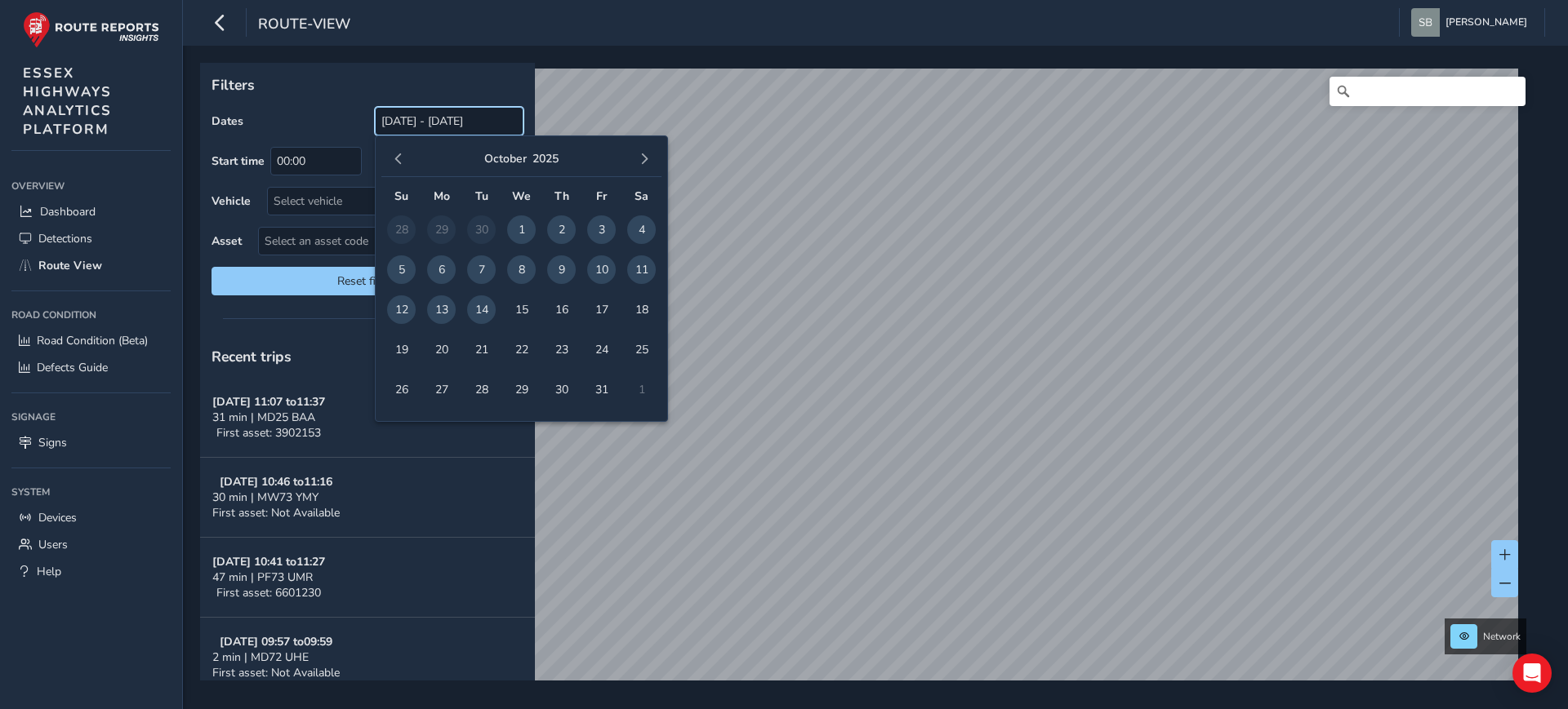
click at [466, 125] on input "[DATE] - [DATE]" at bounding box center [449, 122] width 148 height 29
click at [408, 157] on button "button" at bounding box center [399, 159] width 23 height 23
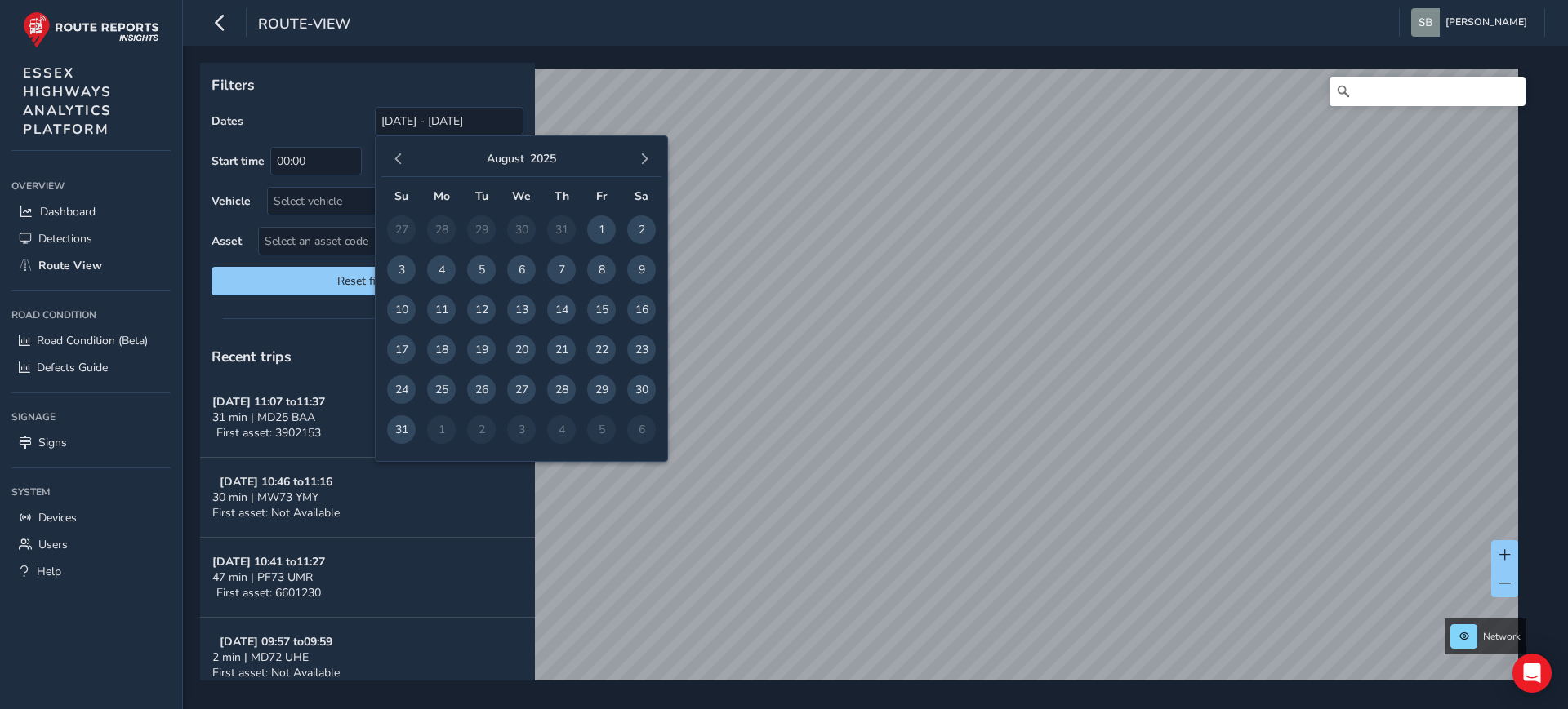
click at [407, 157] on button "button" at bounding box center [399, 159] width 23 height 23
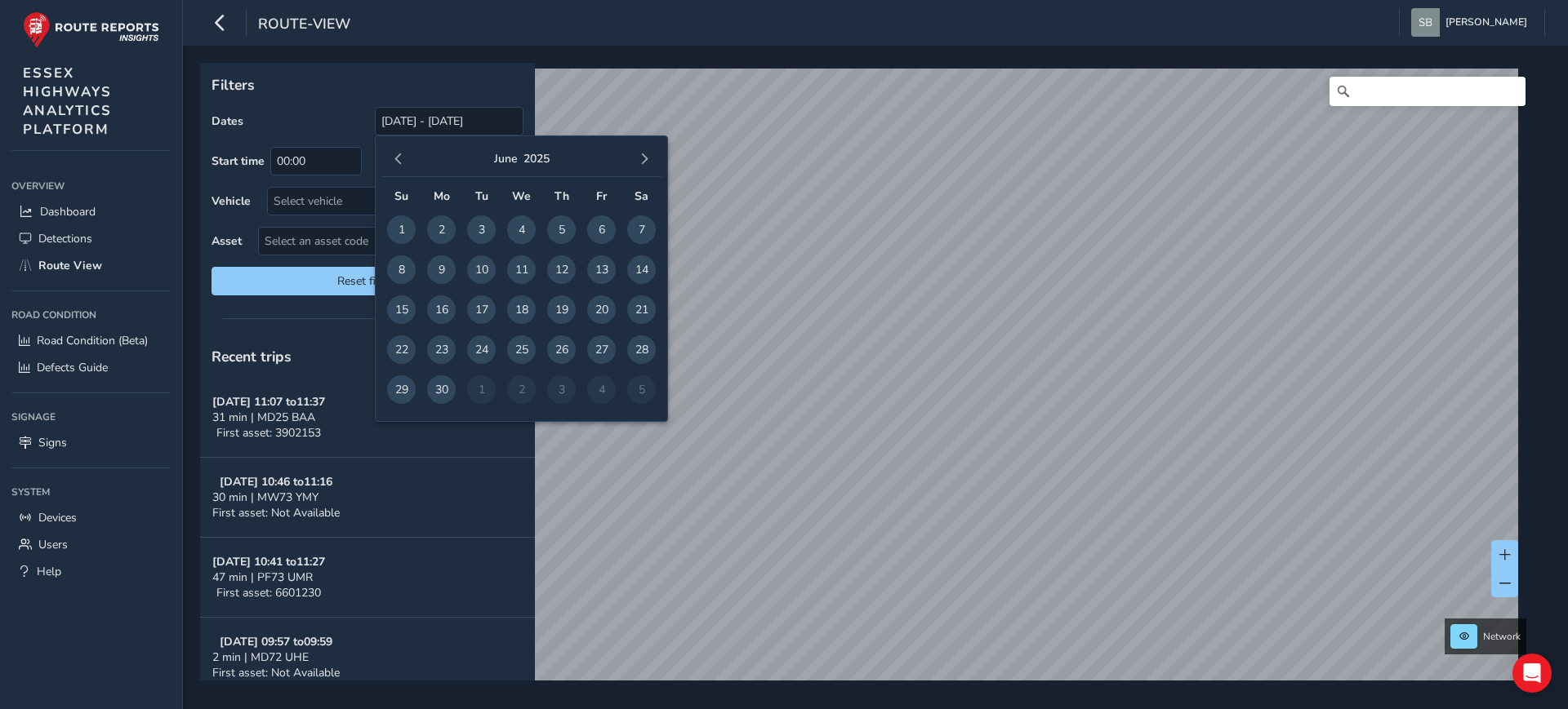
click at [407, 157] on button "button" at bounding box center [399, 159] width 23 height 23
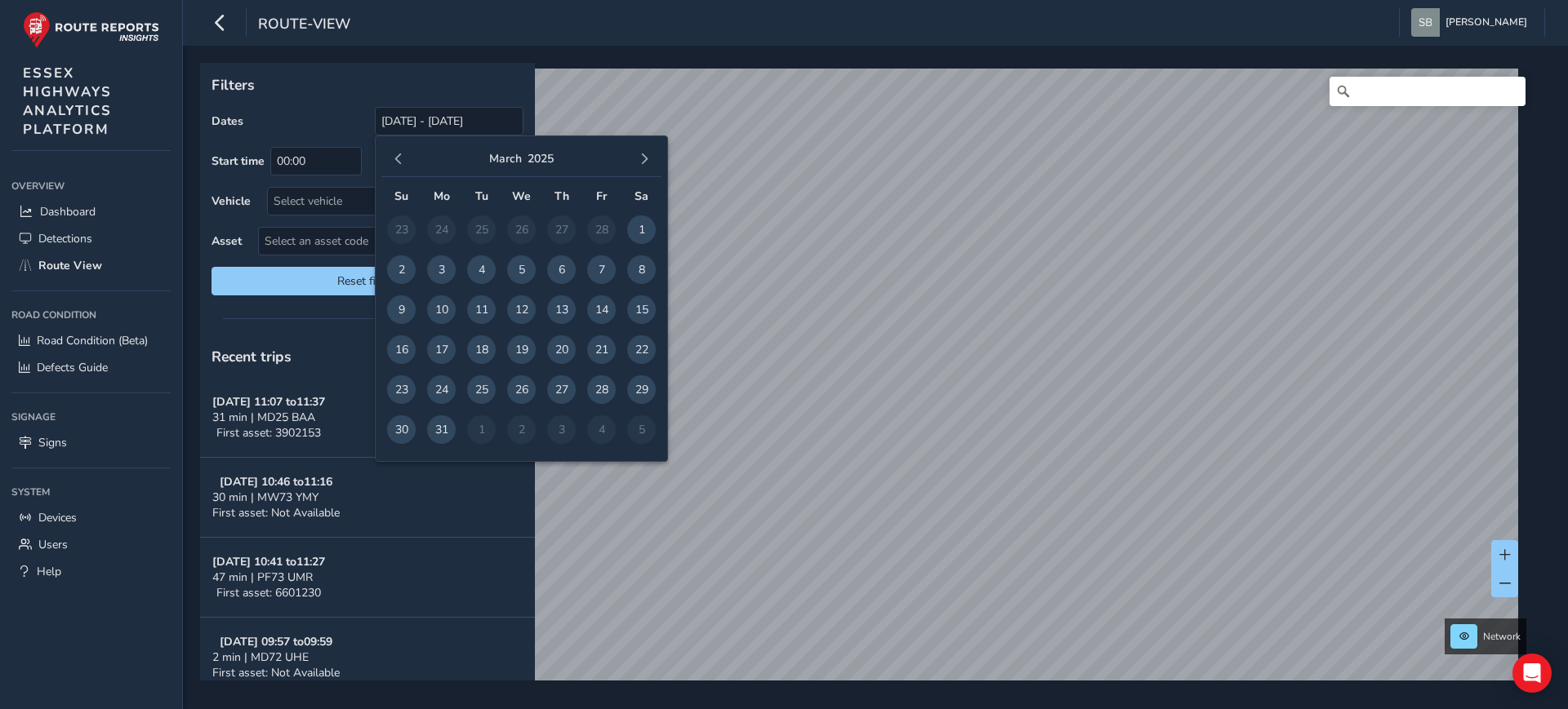
click at [407, 157] on button "button" at bounding box center [399, 159] width 23 height 23
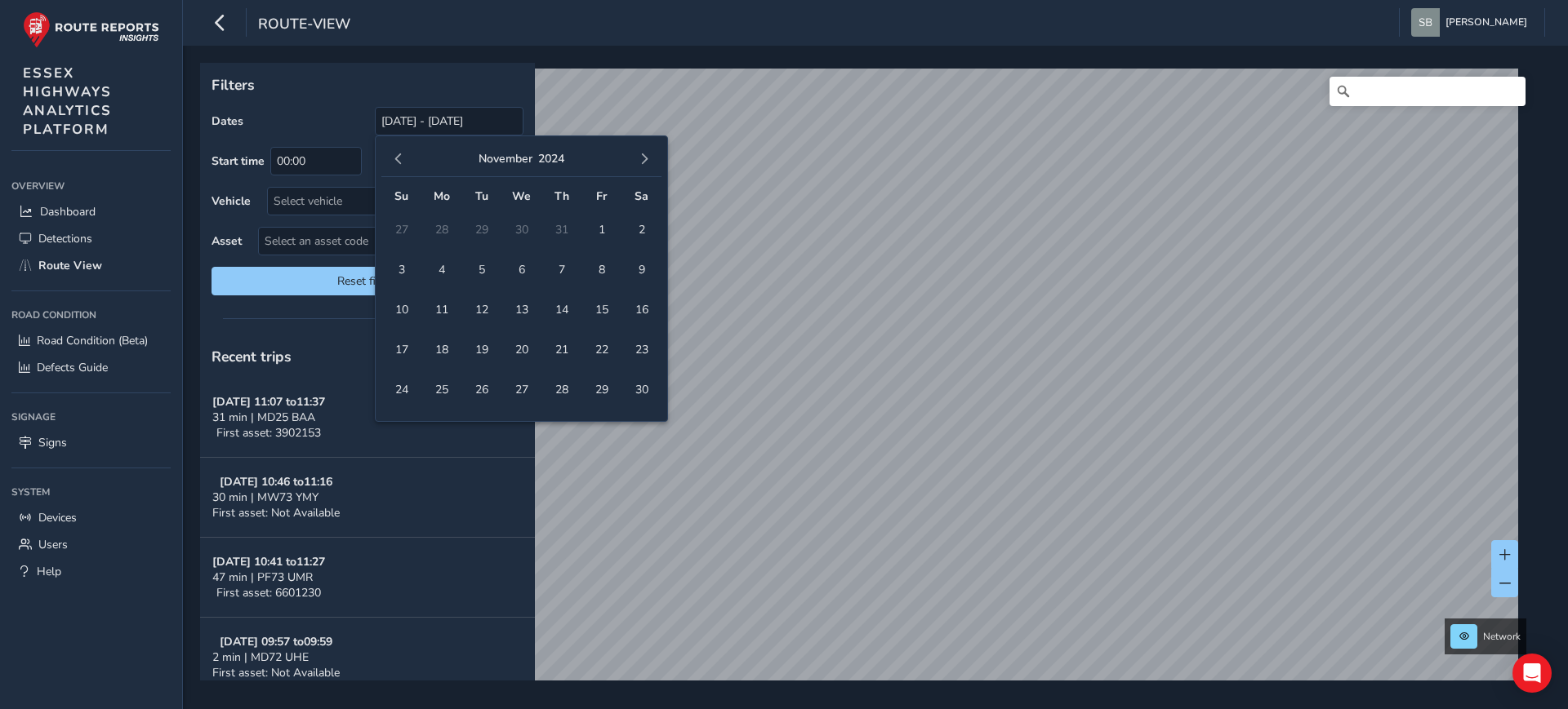
click at [407, 157] on button "button" at bounding box center [399, 159] width 23 height 23
click at [639, 162] on span "button" at bounding box center [644, 159] width 12 height 12
click at [483, 312] on span "15" at bounding box center [481, 309] width 29 height 29
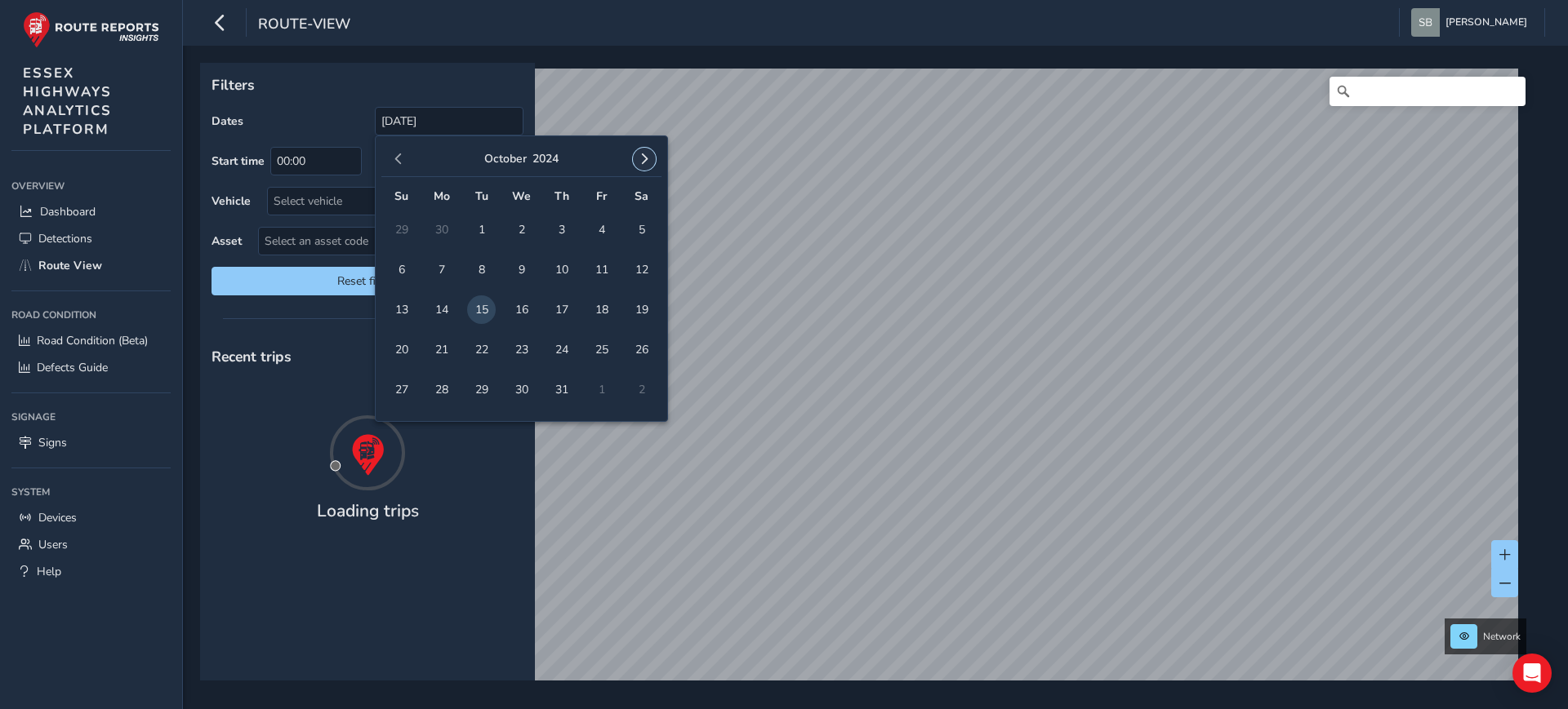
click at [642, 158] on span "button" at bounding box center [644, 159] width 12 height 12
click at [642, 157] on span "button" at bounding box center [644, 159] width 12 height 12
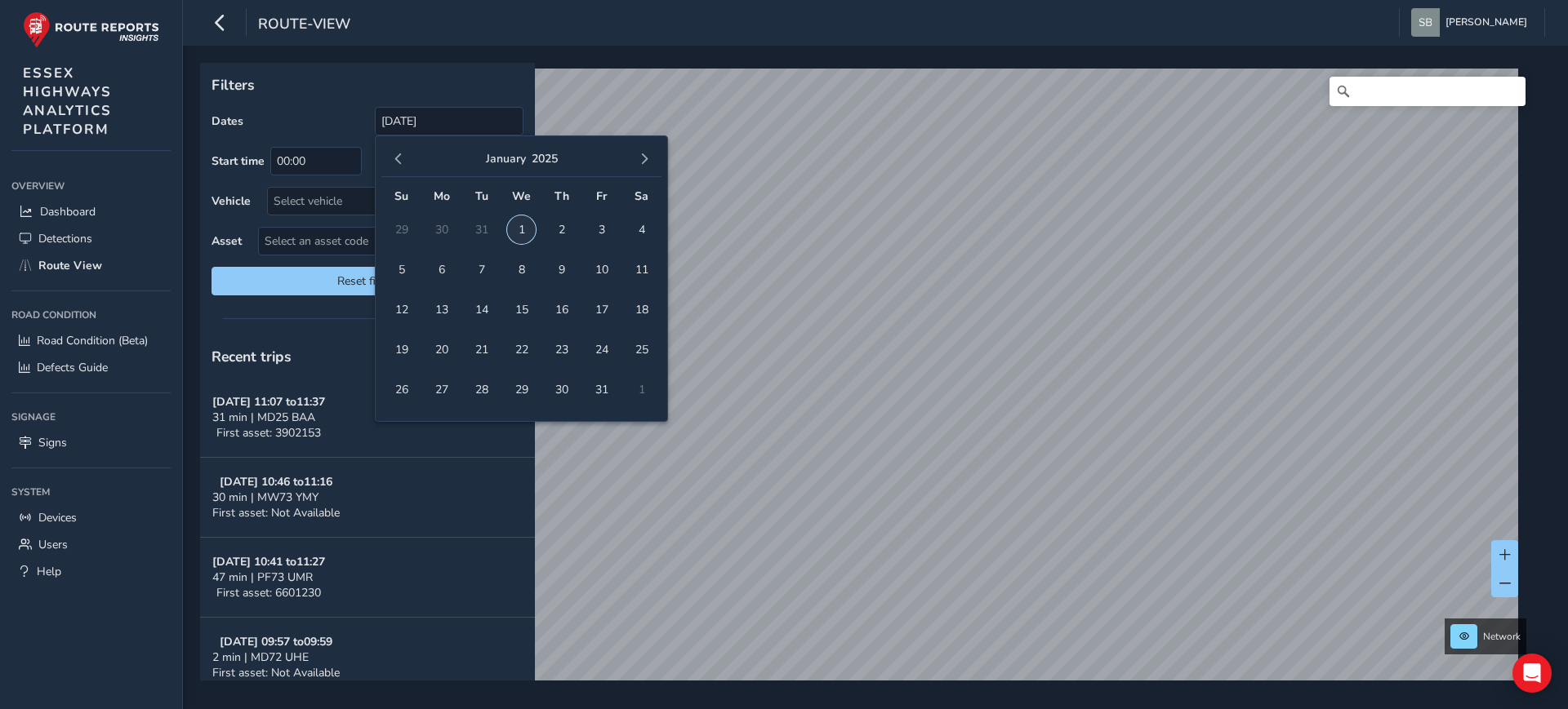
click at [530, 228] on span "1" at bounding box center [521, 230] width 29 height 29
type input "[DATE] - [DATE]"
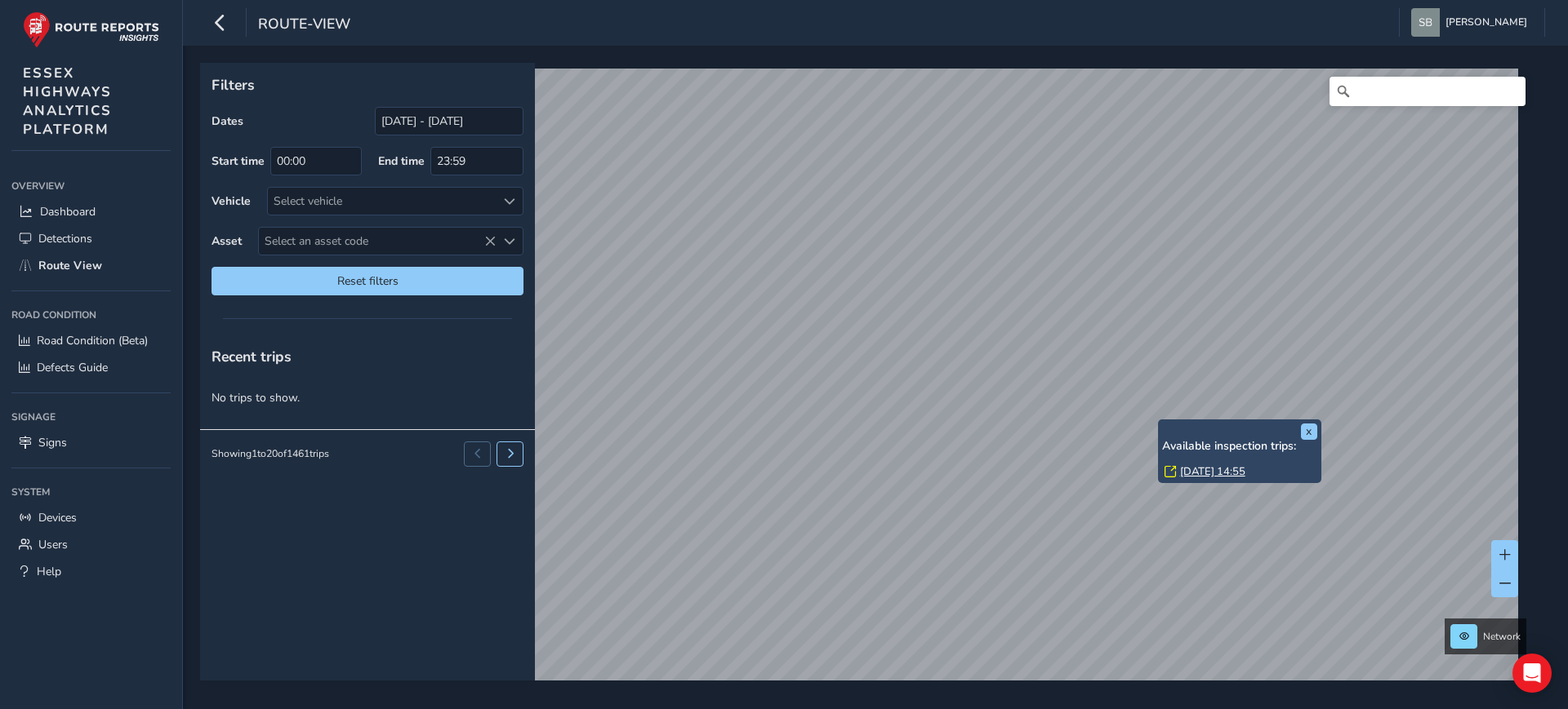
click at [1203, 472] on link "[DATE] 14:55" at bounding box center [1212, 471] width 65 height 14
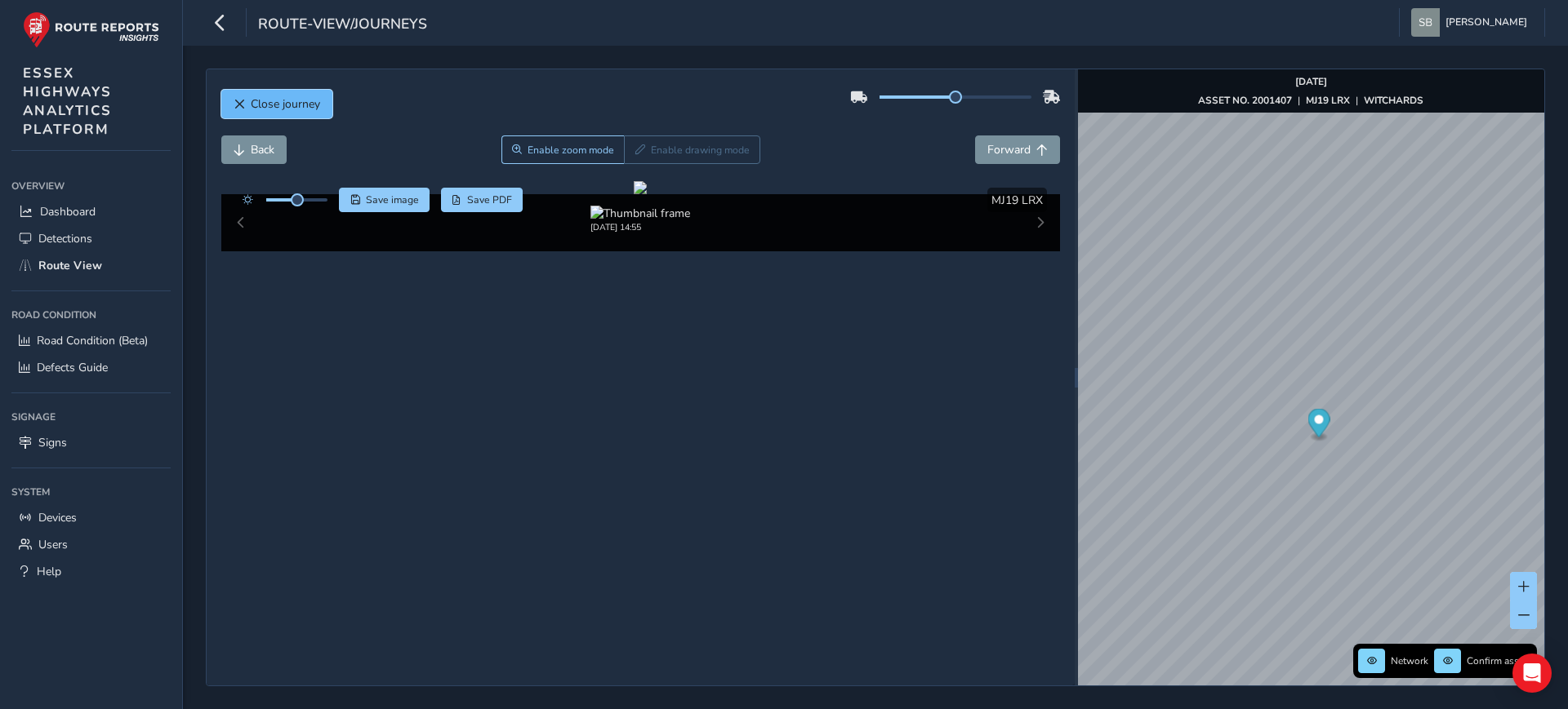
click at [276, 110] on span "Close journey" at bounding box center [285, 104] width 70 height 15
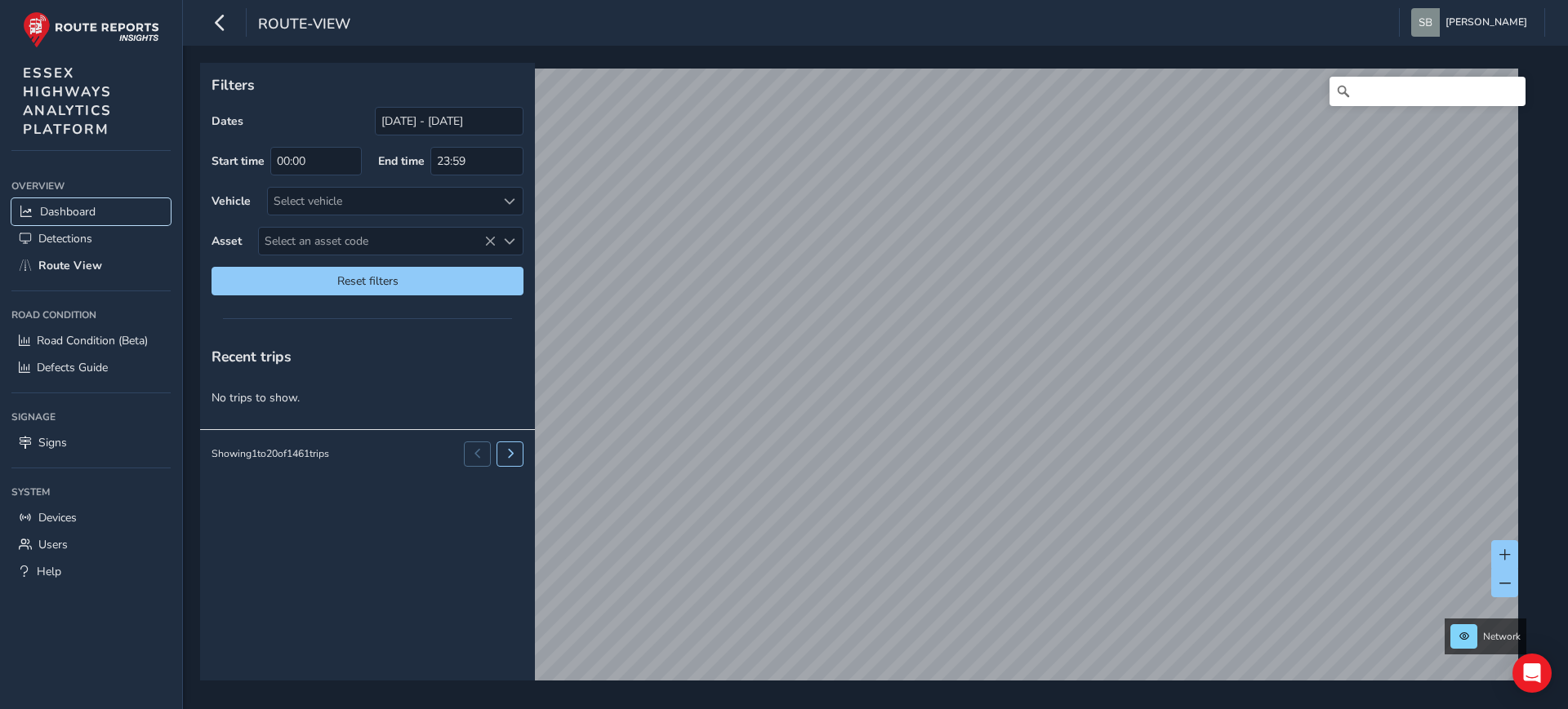
click at [54, 209] on span "Dashboard" at bounding box center [68, 211] width 55 height 15
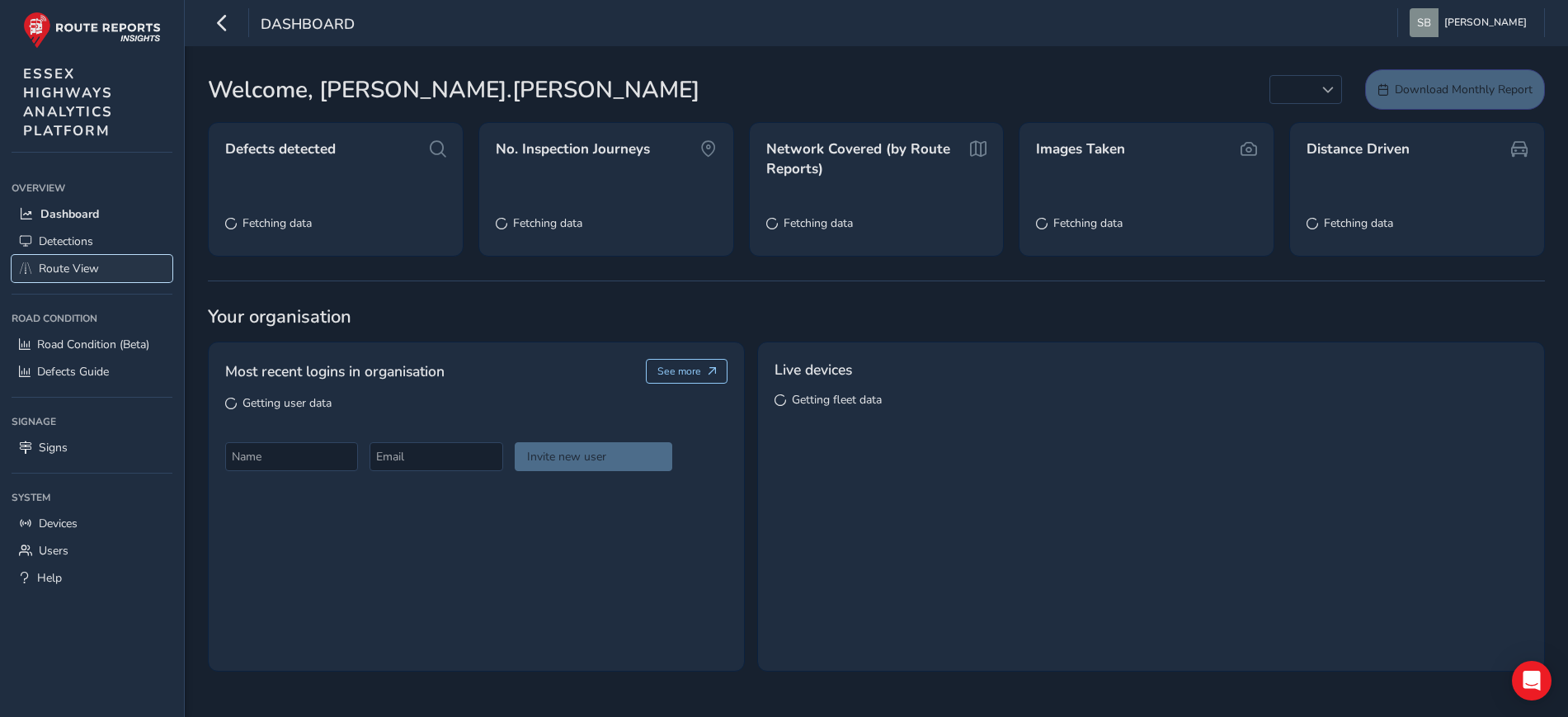
click at [70, 270] on span "Route View" at bounding box center [69, 268] width 61 height 15
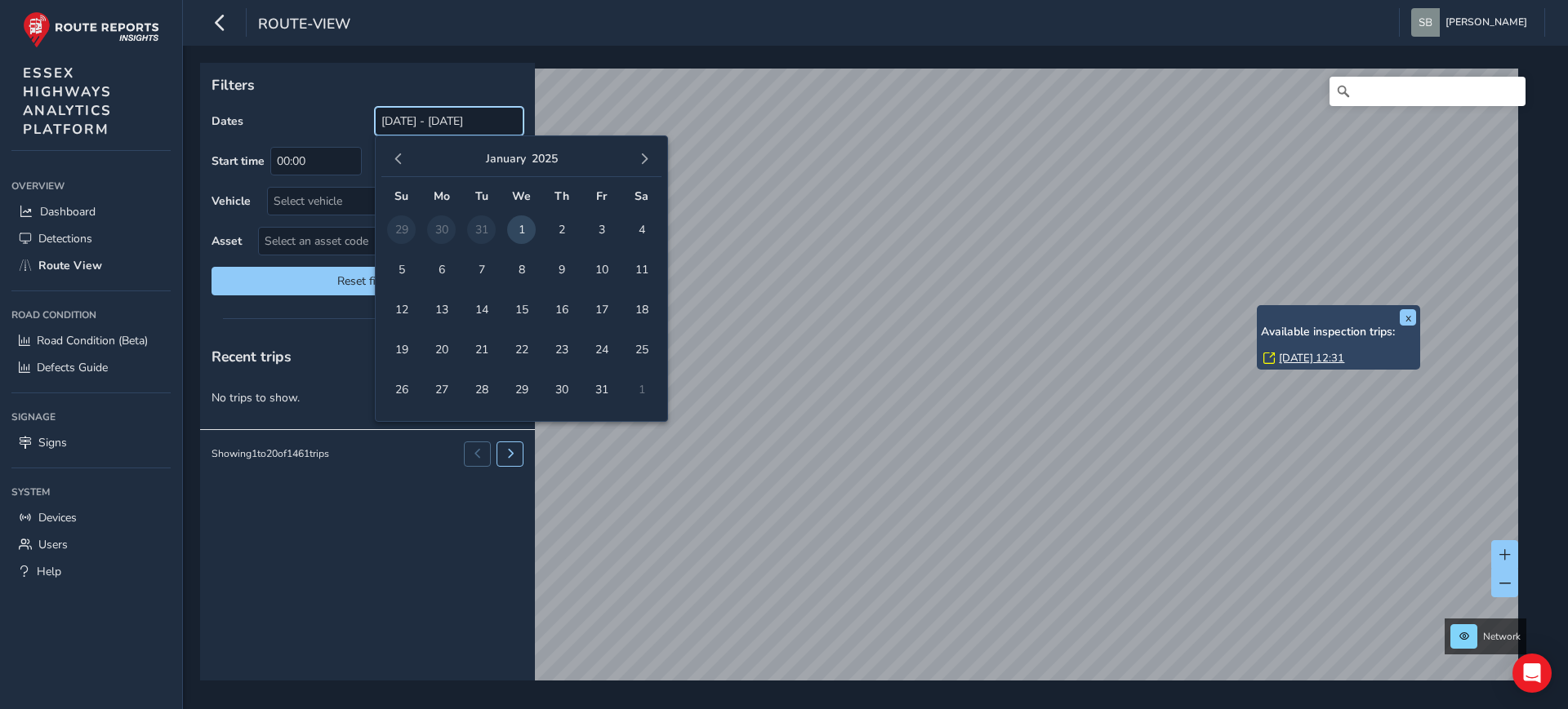
click at [453, 117] on input "[DATE] - [DATE]" at bounding box center [449, 122] width 148 height 29
click at [527, 227] on span "1" at bounding box center [521, 230] width 29 height 29
click at [641, 155] on span "button" at bounding box center [644, 159] width 12 height 12
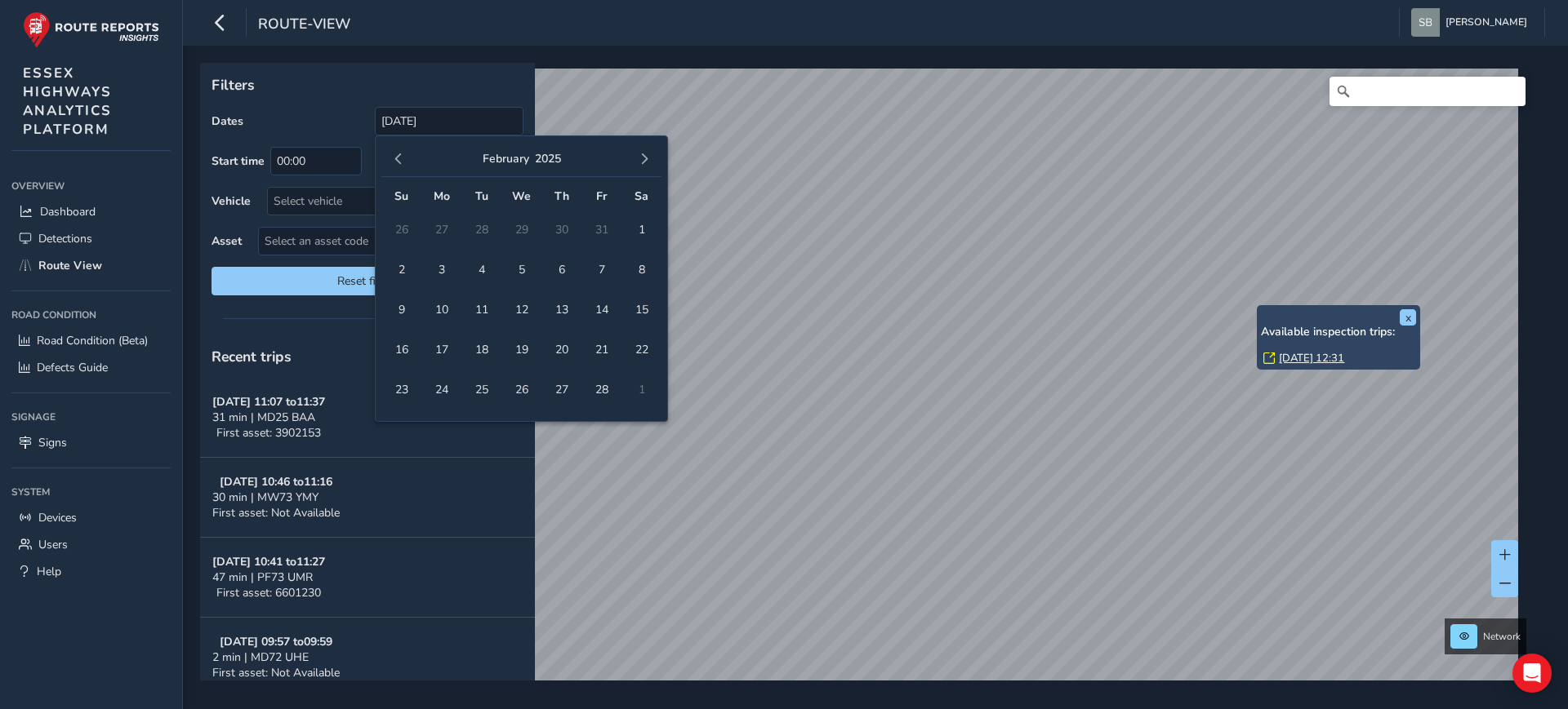
click at [641, 155] on span "button" at bounding box center [644, 159] width 12 height 12
click at [642, 155] on span "button" at bounding box center [644, 159] width 12 height 12
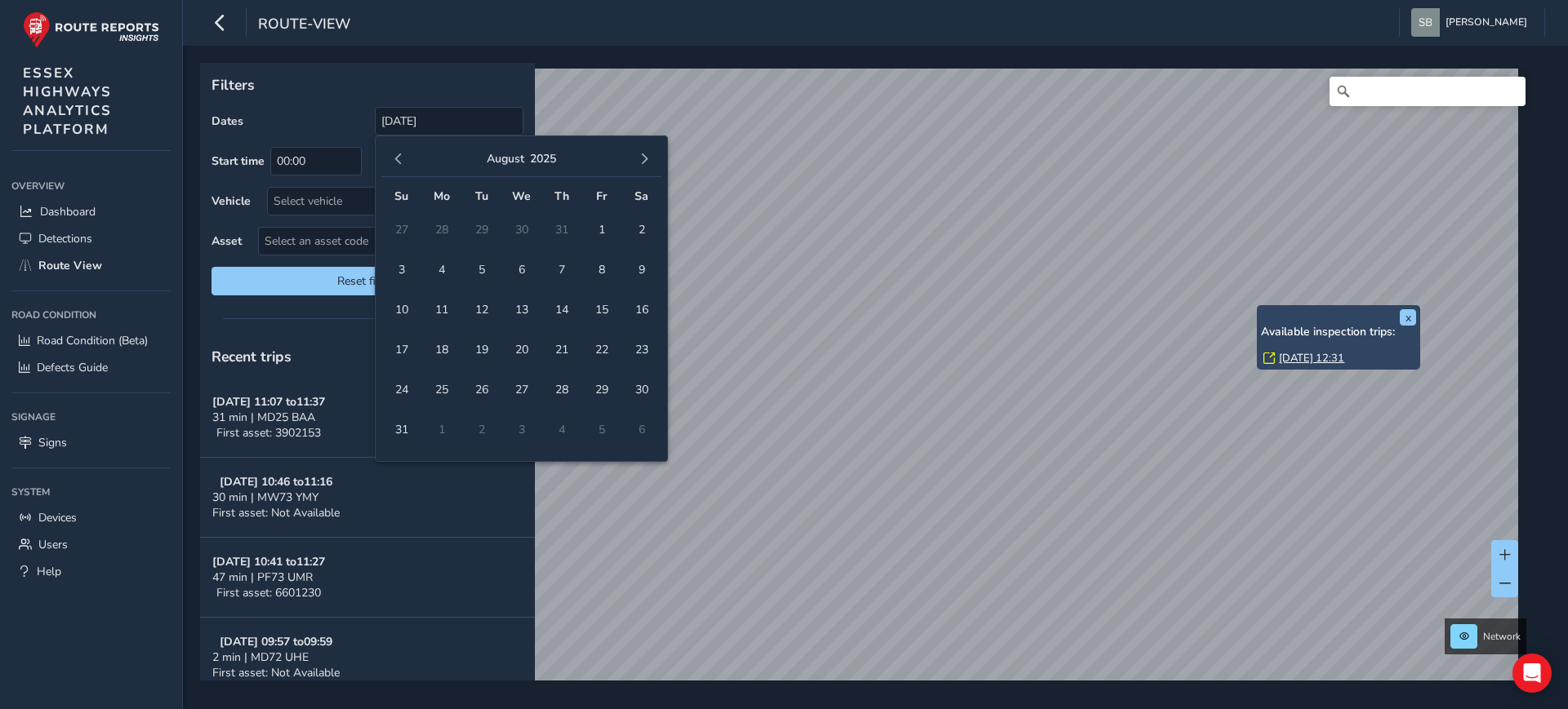
click at [642, 155] on span "button" at bounding box center [644, 159] width 12 height 12
click at [487, 308] on span "14" at bounding box center [481, 309] width 29 height 29
type input "[DATE] - [DATE]"
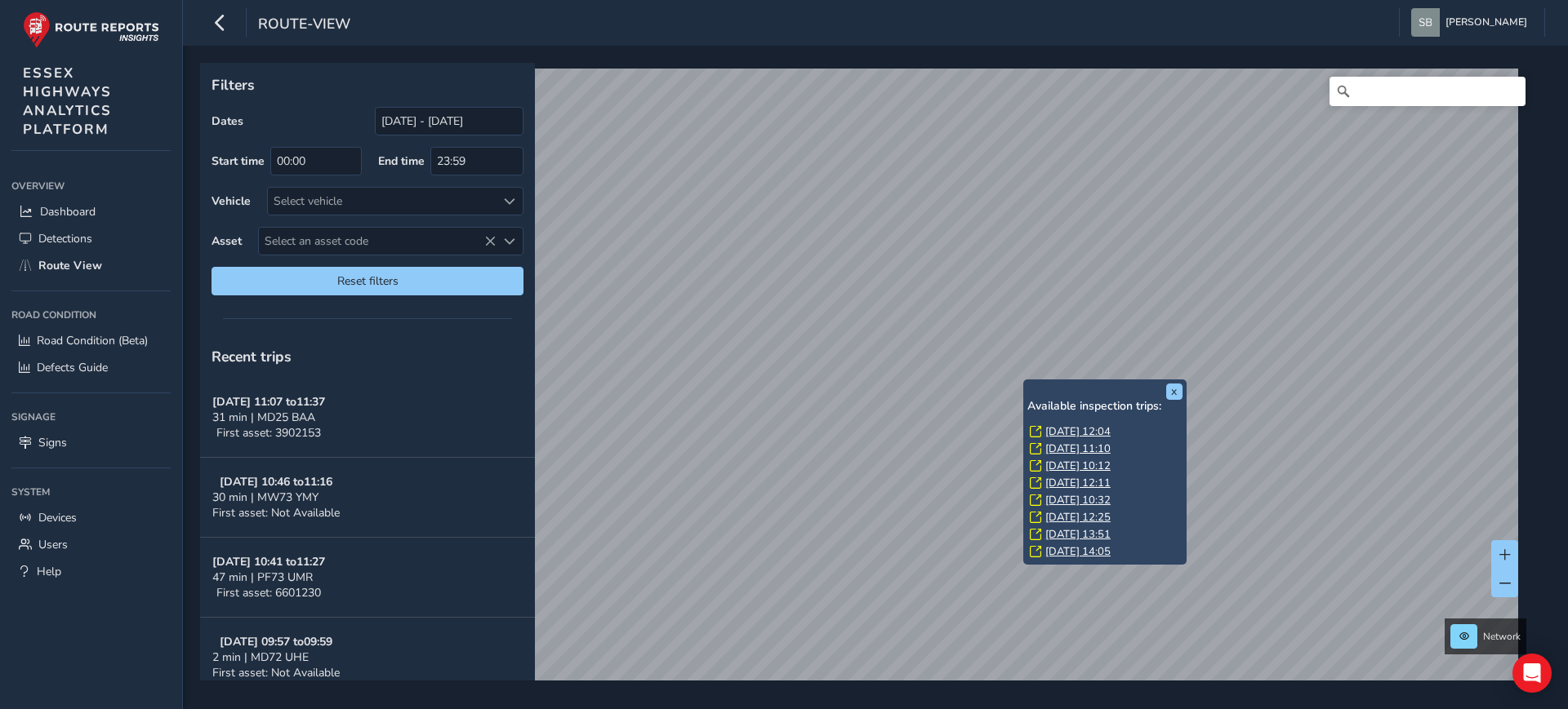
click at [1107, 551] on link "[DATE] 14:05" at bounding box center [1077, 552] width 65 height 14
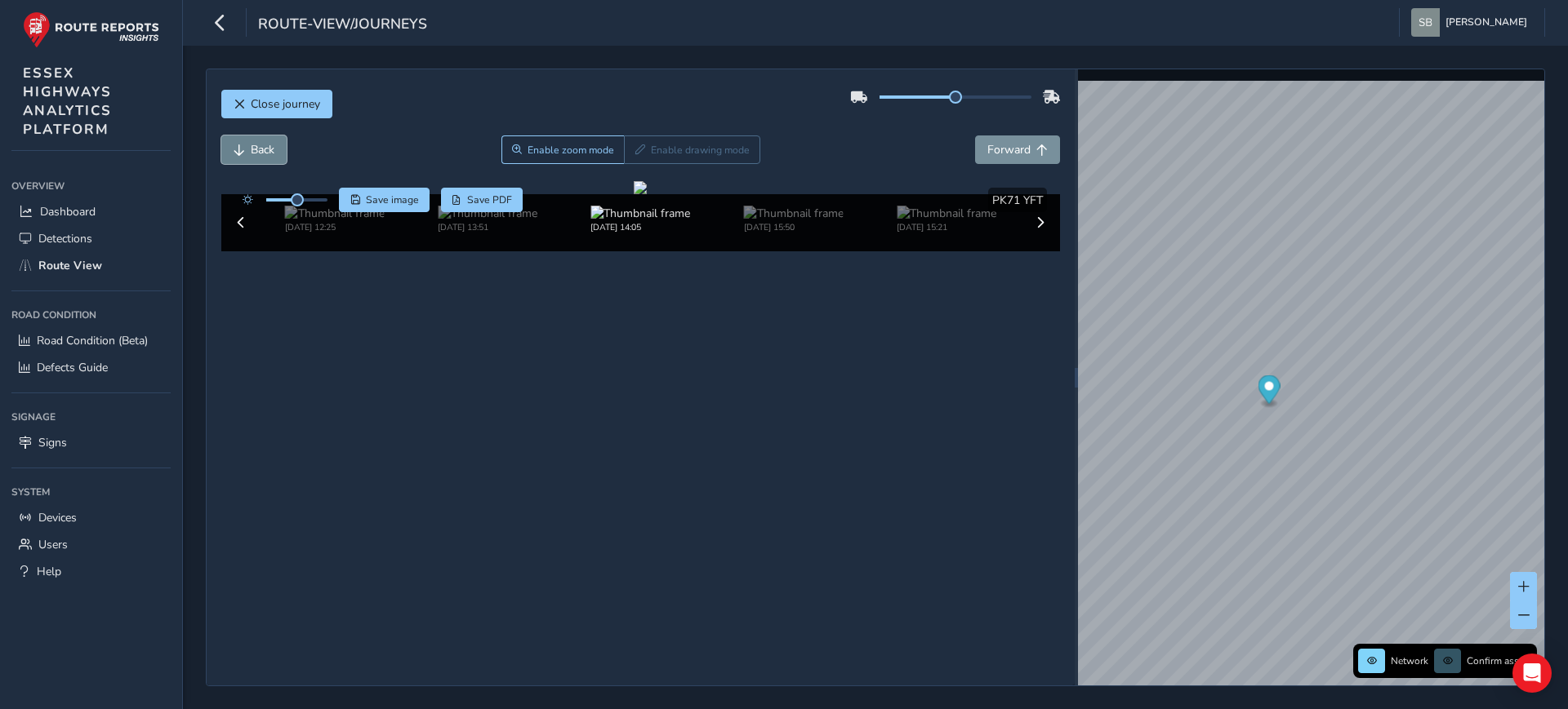
click at [248, 160] on button "Back" at bounding box center [253, 150] width 65 height 29
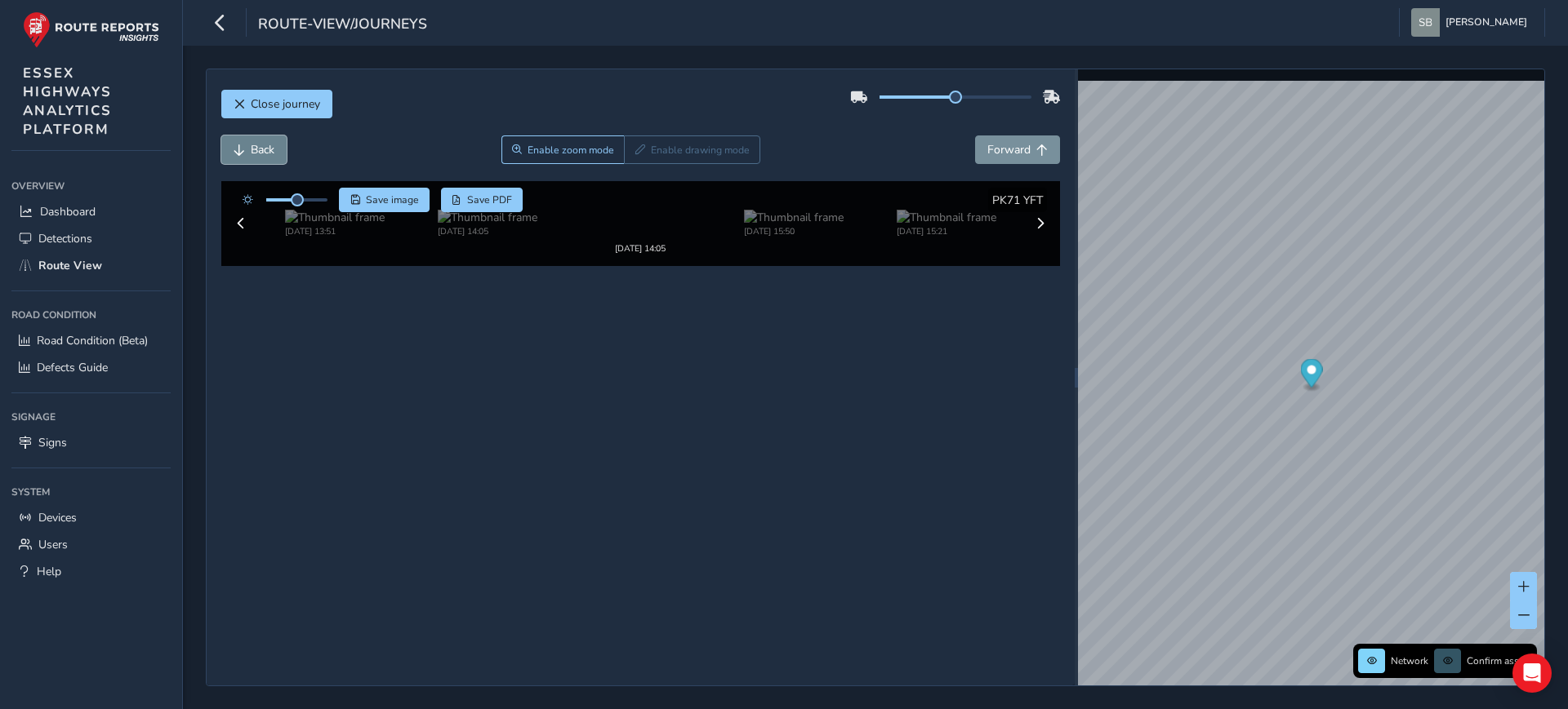
click at [248, 160] on button "Back" at bounding box center [253, 150] width 65 height 29
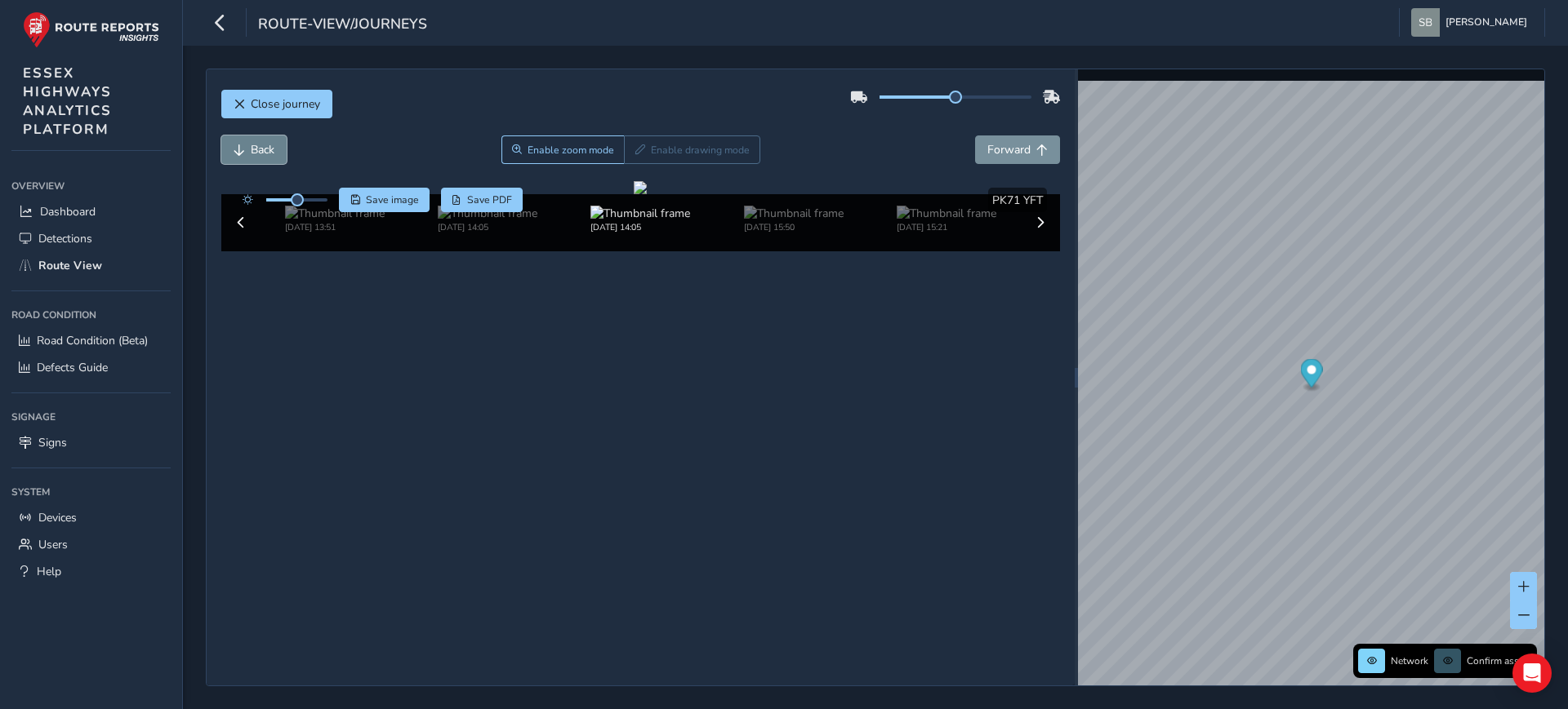
click at [248, 160] on button "Back" at bounding box center [253, 150] width 65 height 29
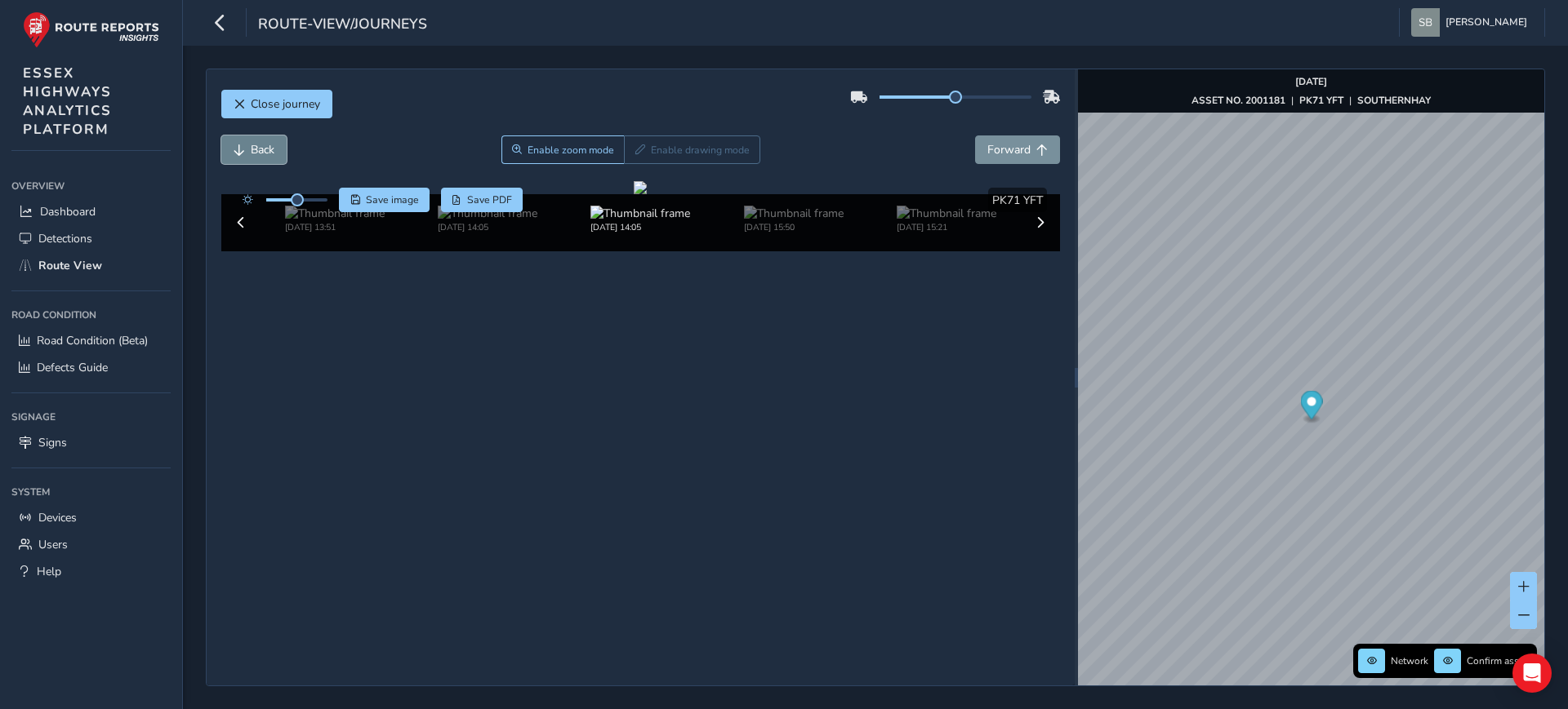
click at [248, 160] on button "Back" at bounding box center [253, 150] width 65 height 29
click at [1003, 155] on span "Forward" at bounding box center [1009, 149] width 43 height 15
click at [1003, 156] on span "Forward" at bounding box center [1009, 149] width 43 height 15
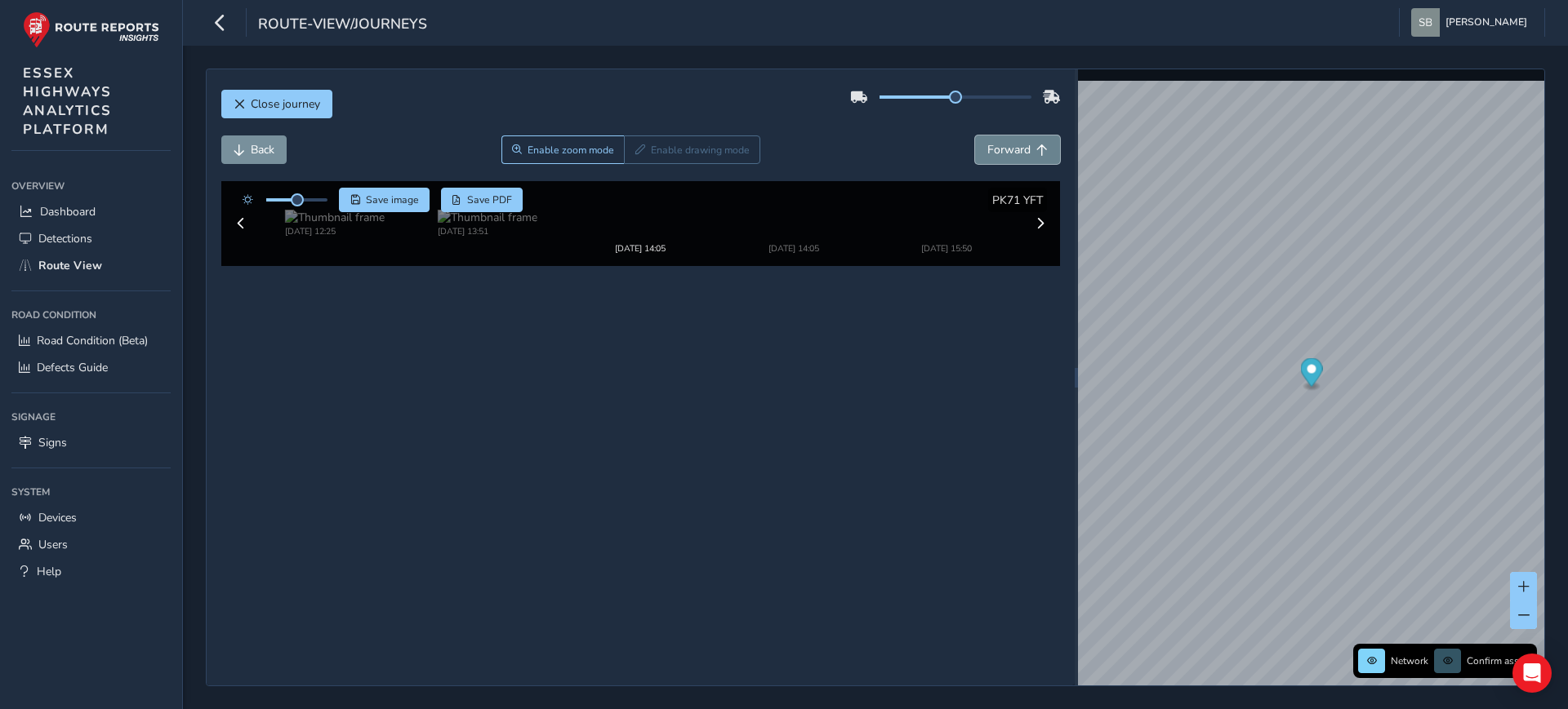
click at [1003, 157] on button "Forward" at bounding box center [1017, 150] width 85 height 29
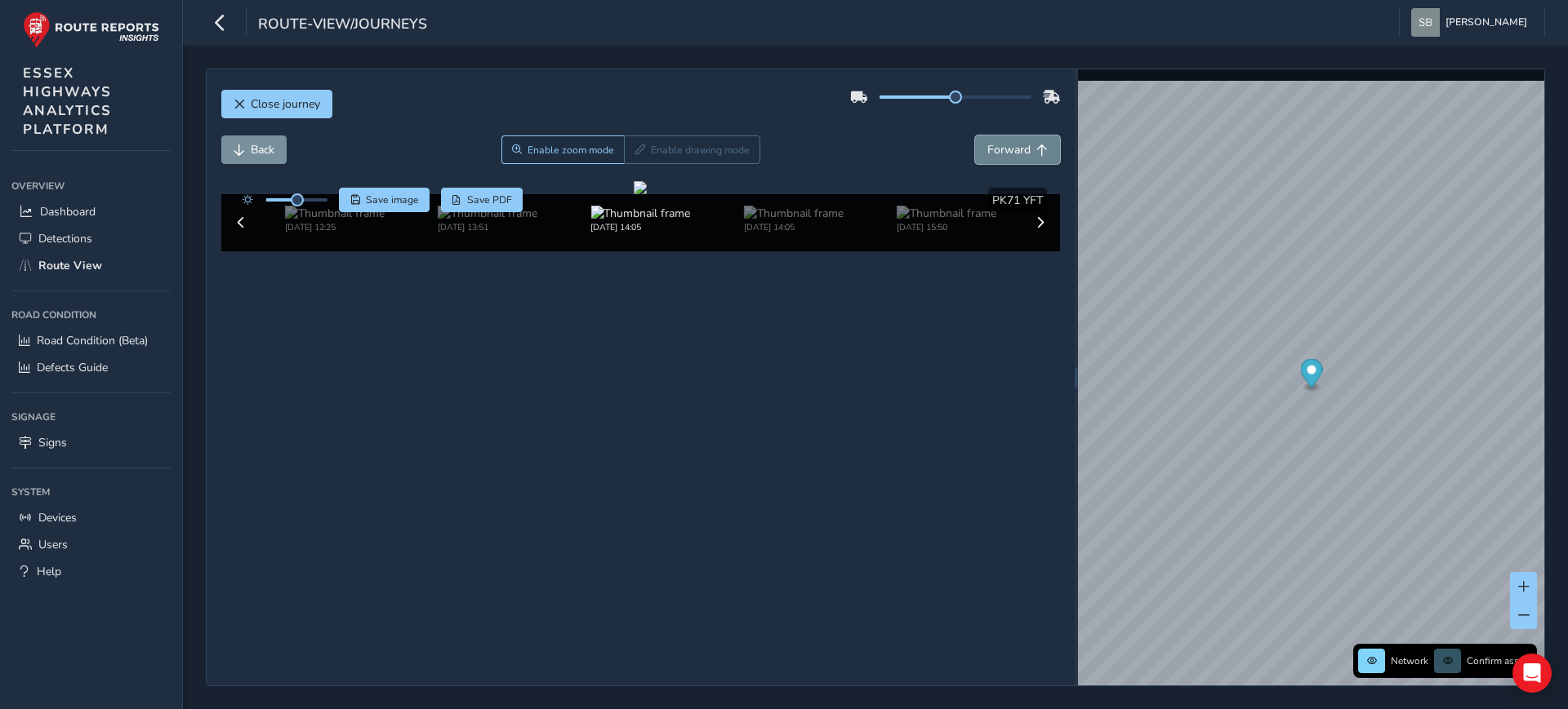
click at [1003, 157] on button "Forward" at bounding box center [1017, 150] width 85 height 29
click at [1003, 158] on button "Forward" at bounding box center [1017, 150] width 85 height 29
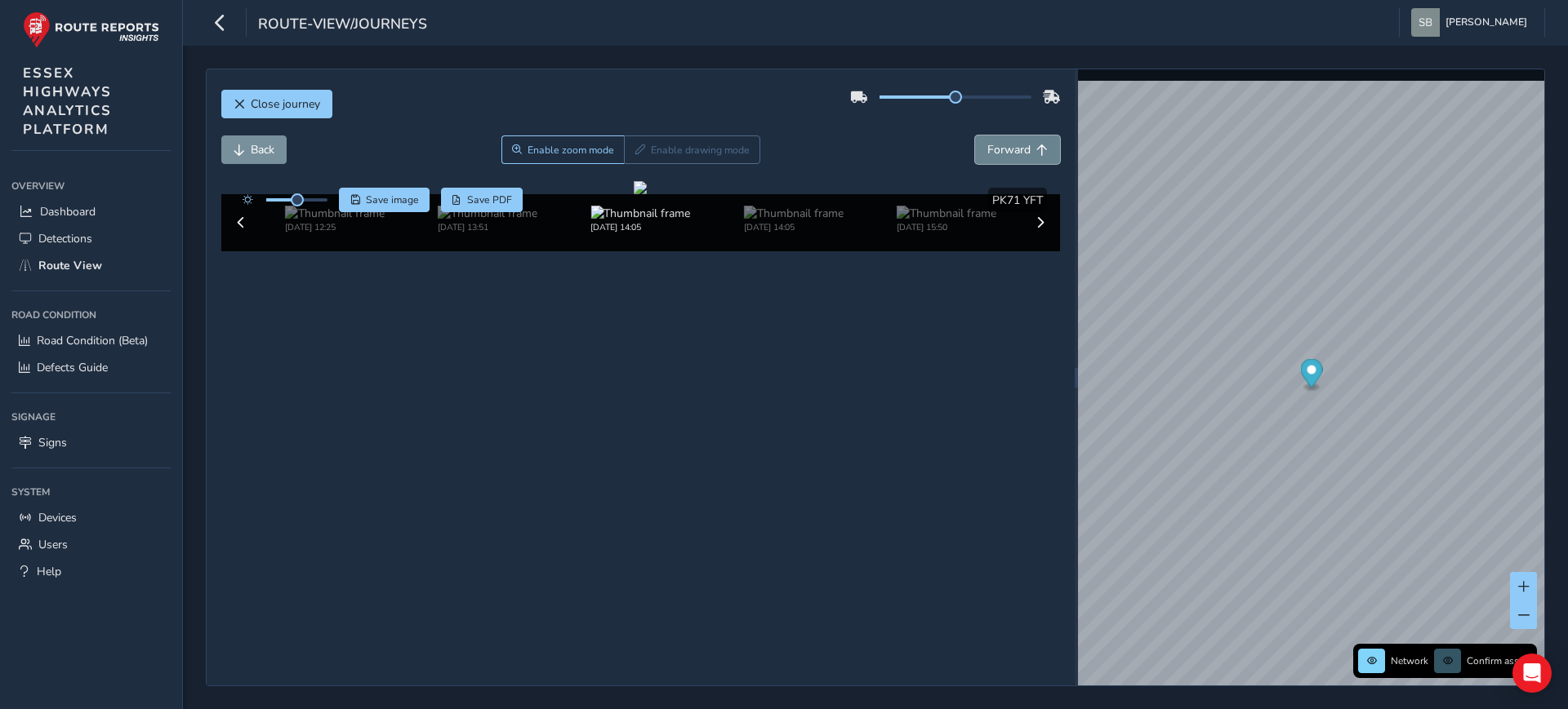
click at [1003, 158] on button "Forward" at bounding box center [1017, 150] width 85 height 29
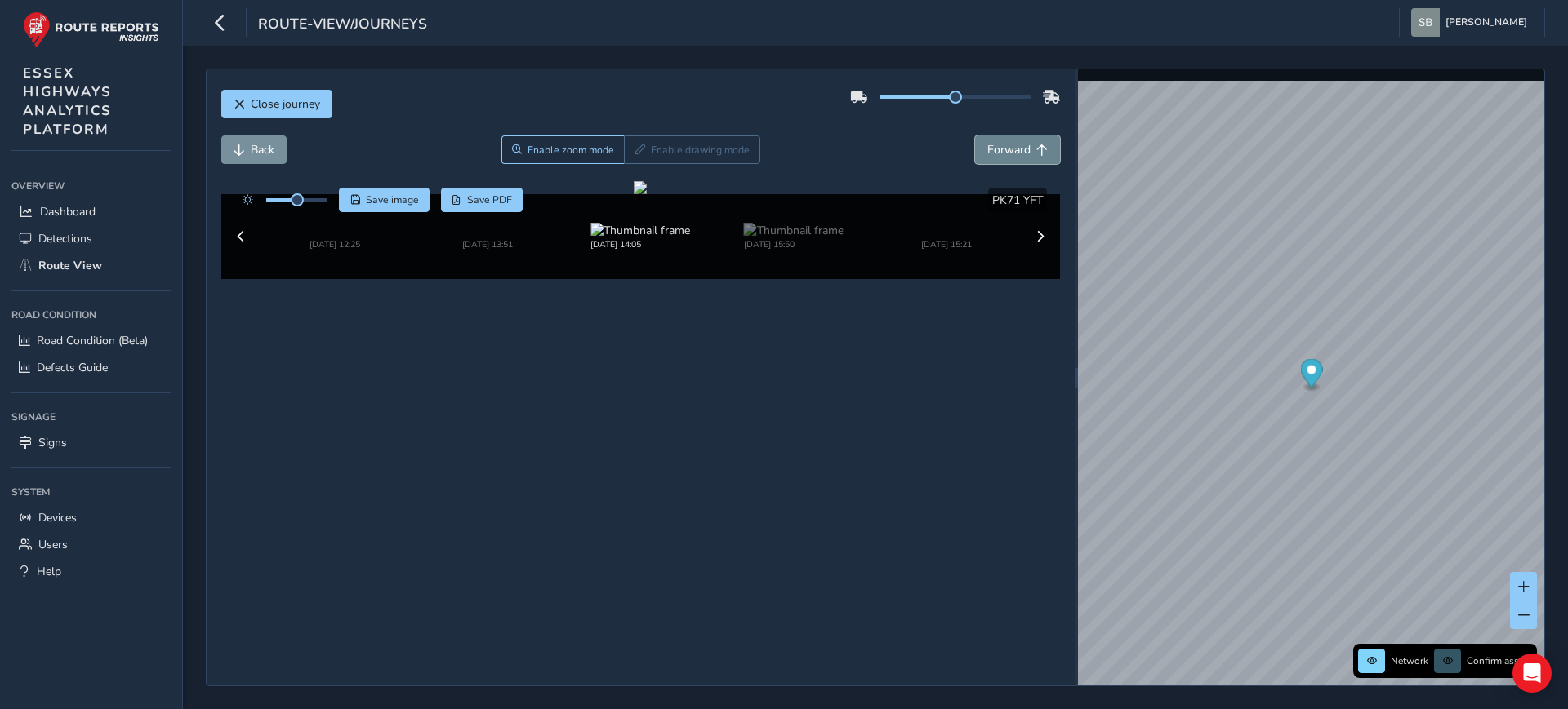
click at [1003, 159] on button "Forward" at bounding box center [1017, 150] width 85 height 29
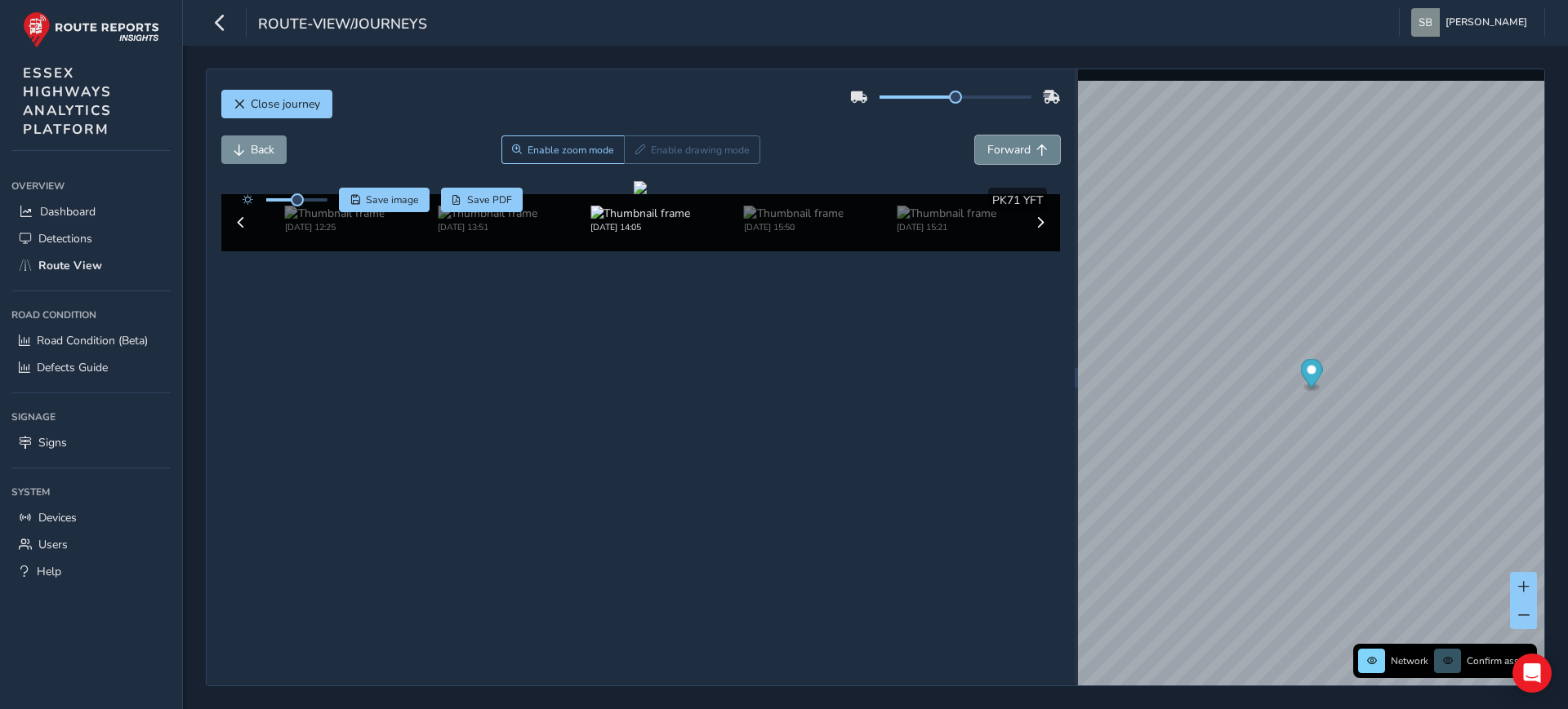
click at [1003, 159] on button "Forward" at bounding box center [1017, 150] width 85 height 29
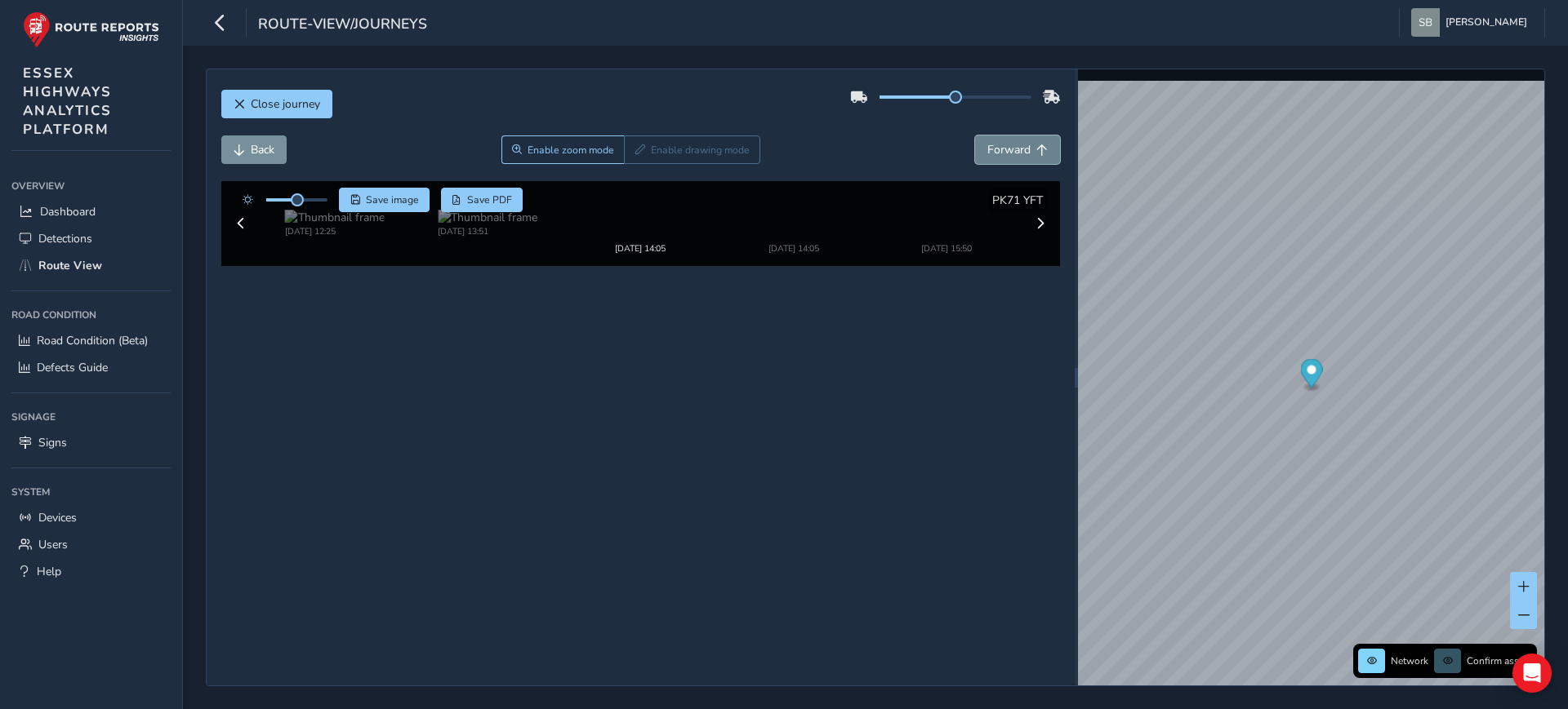
click at [1003, 159] on button "Forward" at bounding box center [1017, 150] width 85 height 29
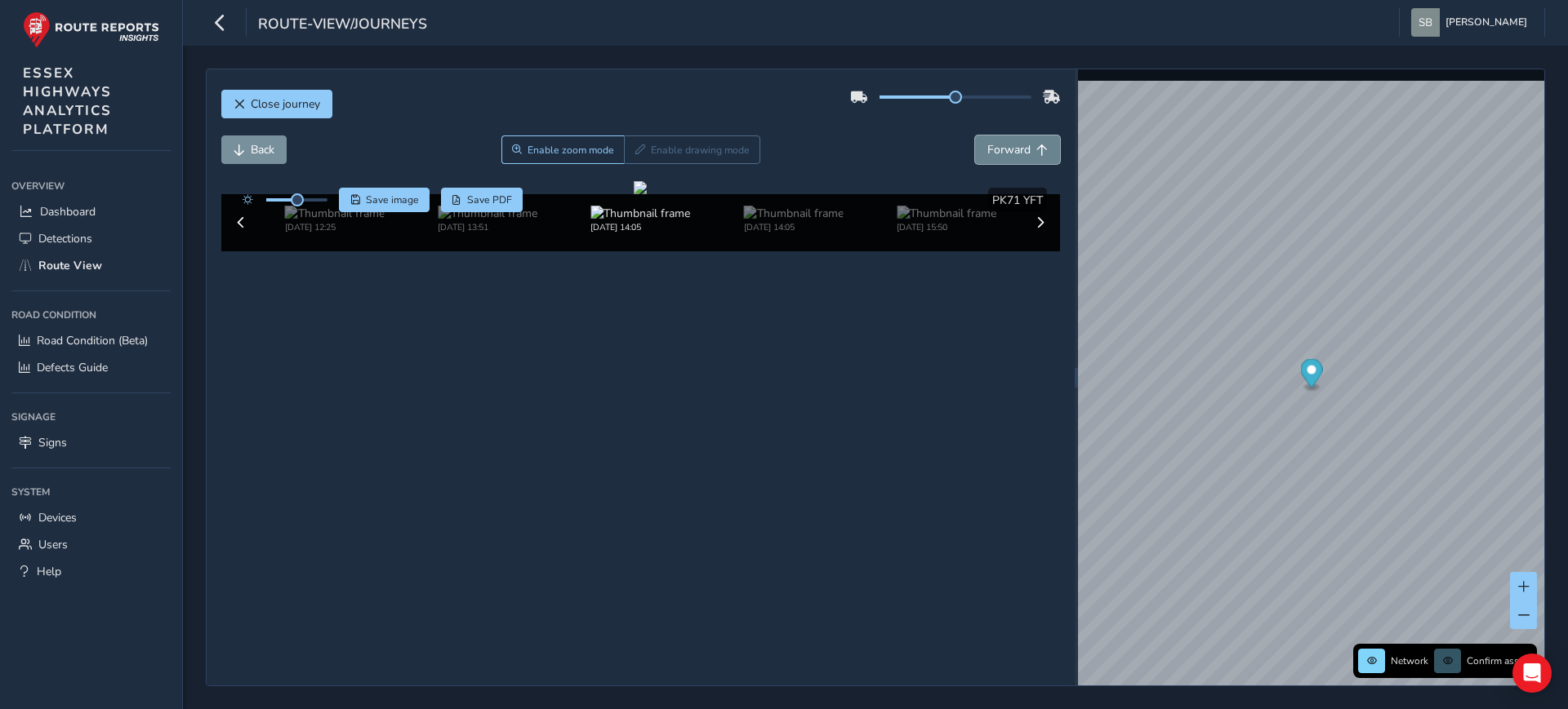
click at [1003, 159] on button "Forward" at bounding box center [1017, 150] width 85 height 29
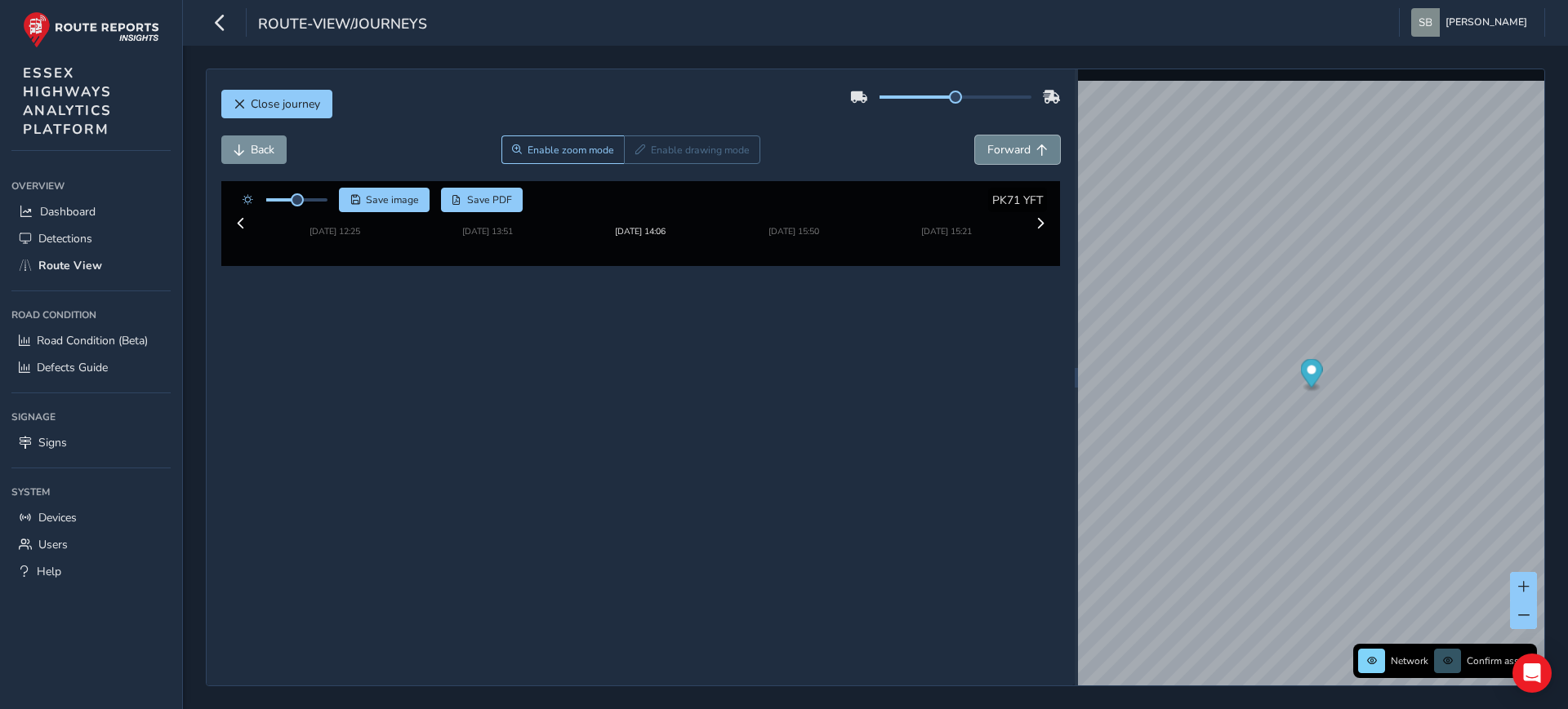
click at [1003, 159] on button "Forward" at bounding box center [1017, 150] width 85 height 29
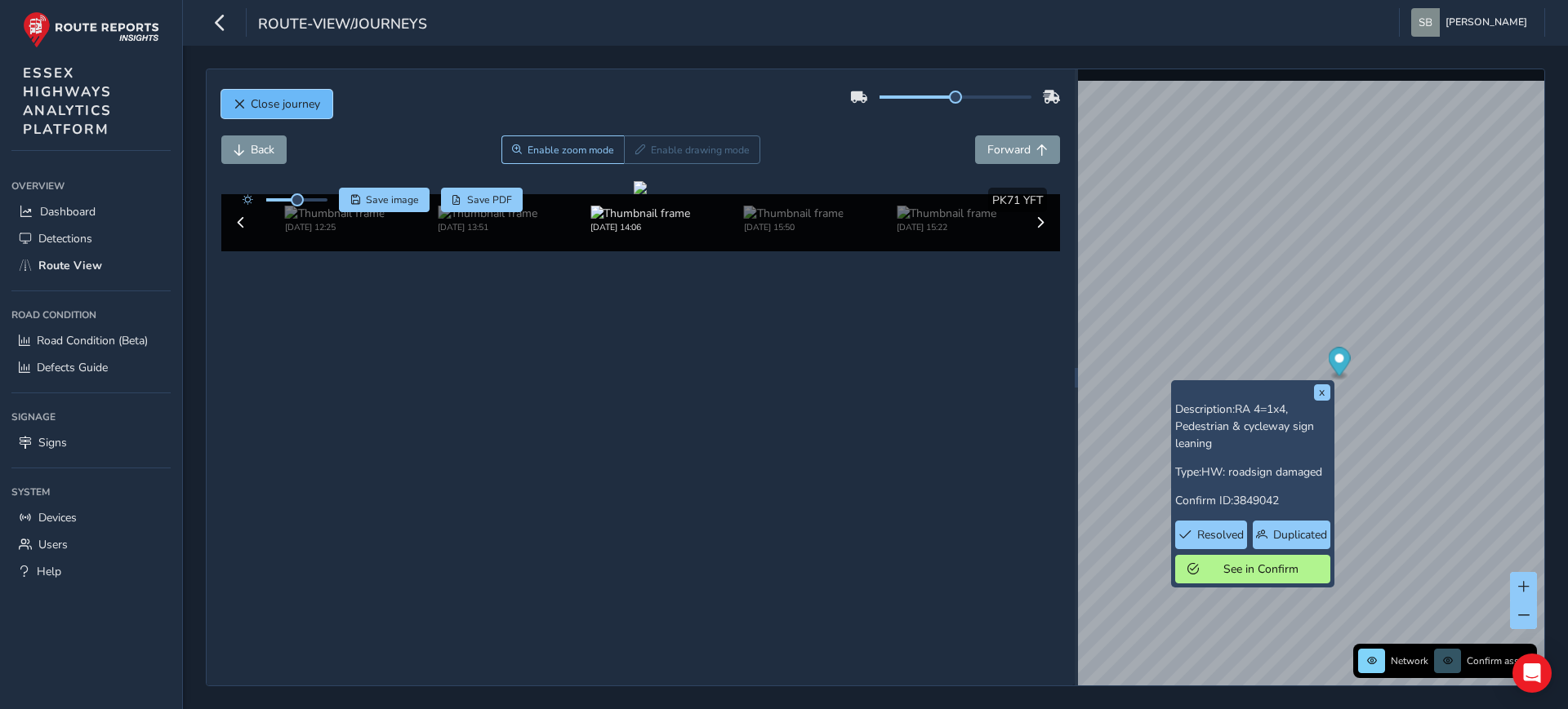
click at [287, 101] on span "Close journey" at bounding box center [285, 104] width 70 height 15
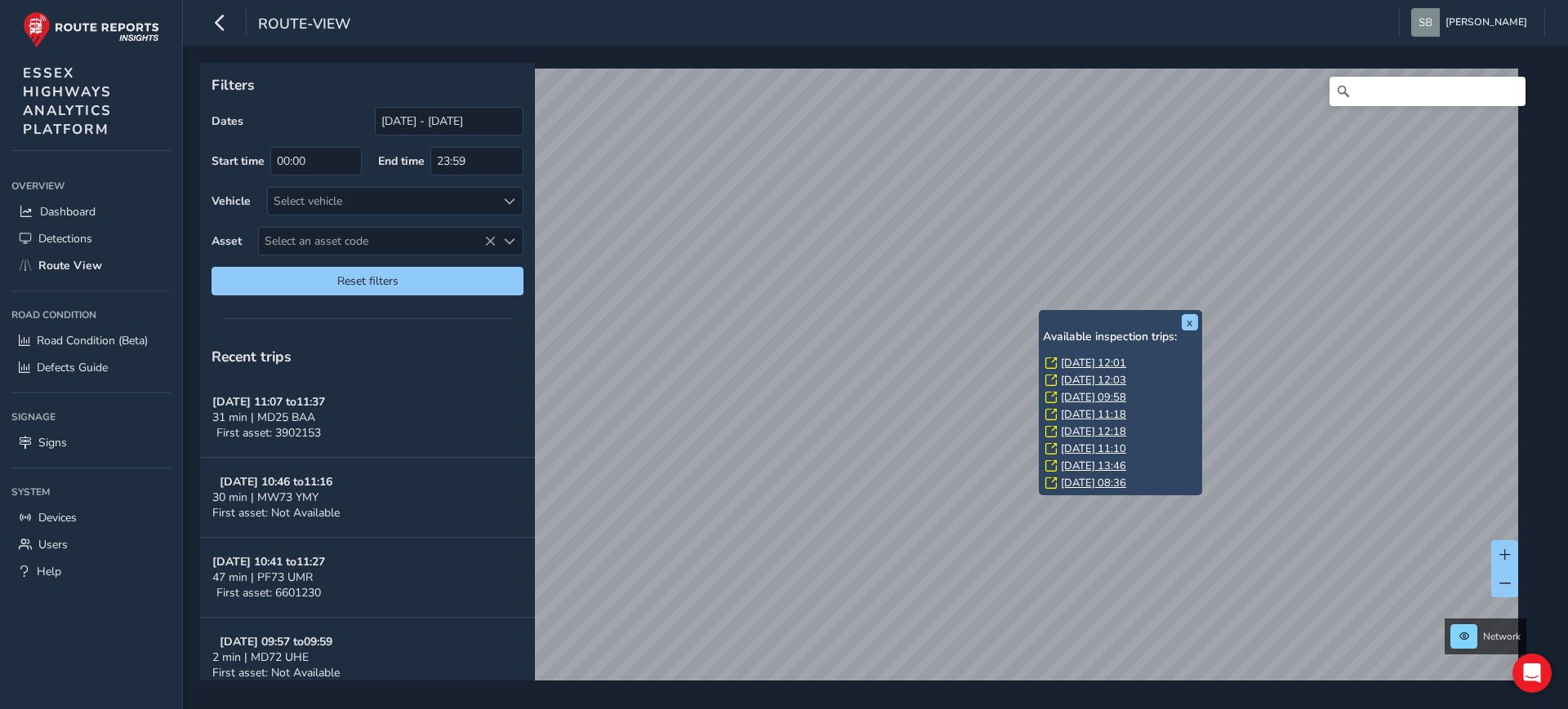
click at [1082, 426] on link "[DATE] 12:18" at bounding box center [1093, 432] width 65 height 14
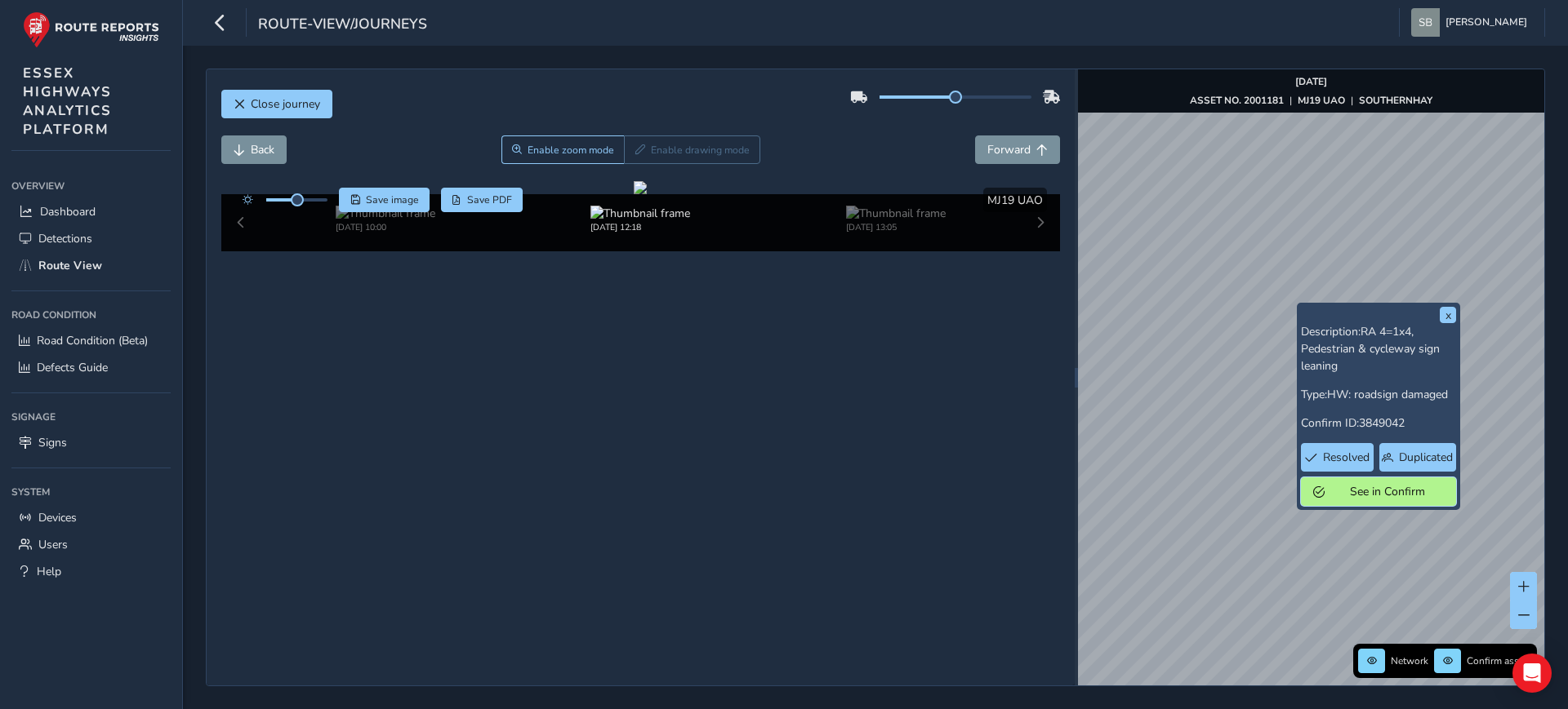
click at [1411, 494] on span "See in Confirm" at bounding box center [1386, 491] width 114 height 15
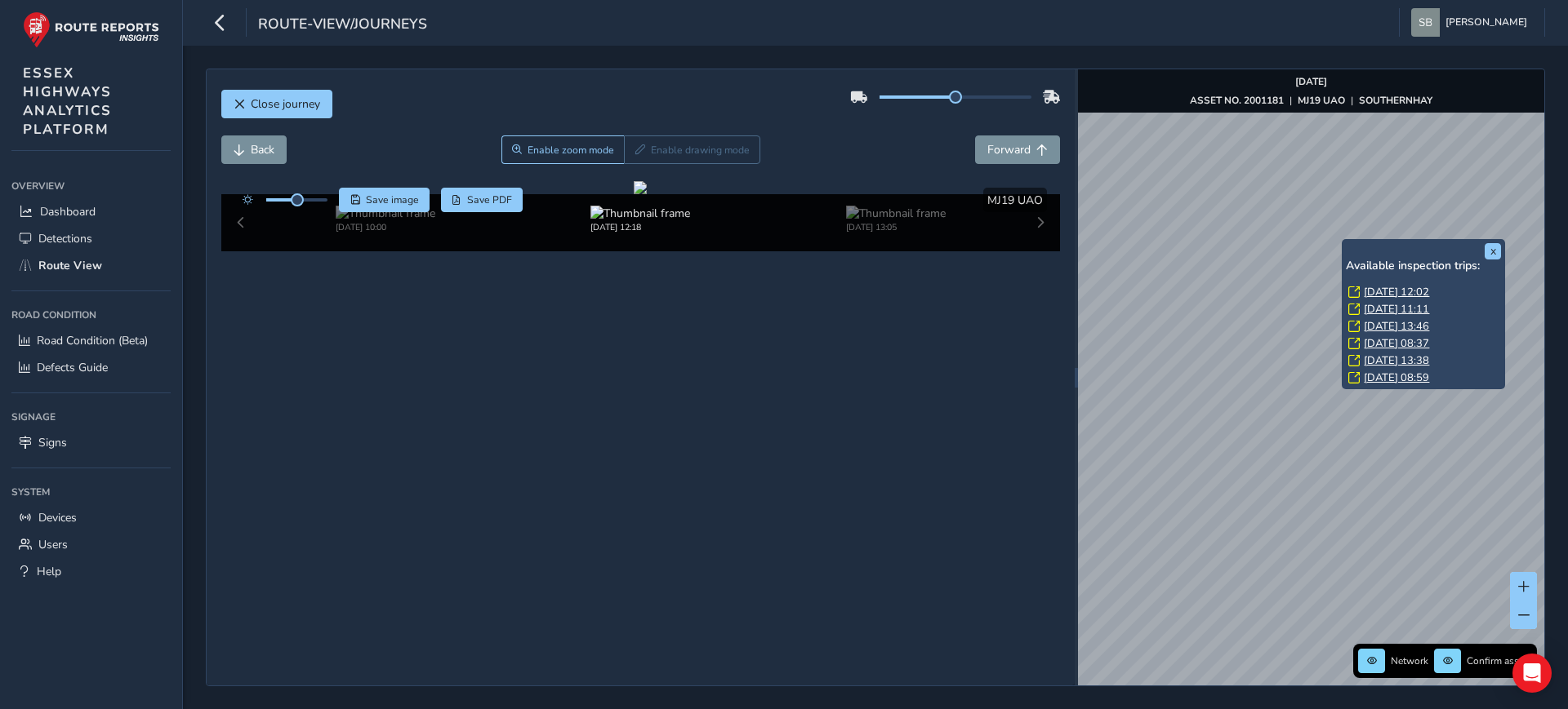
click at [1390, 288] on link "[DATE] 12:02" at bounding box center [1396, 292] width 65 height 14
